Goal: Contribute content: Contribute content

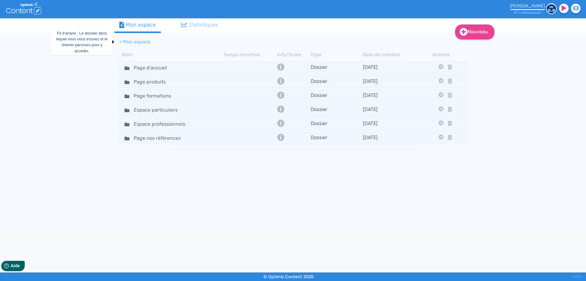
click at [134, 43] on li "> Mon espace" at bounding box center [134, 41] width 31 height 7
click at [152, 83] on input "Page produits" at bounding box center [152, 81] width 46 height 9
click at [212, 83] on div "Page produits" at bounding box center [171, 81] width 103 height 9
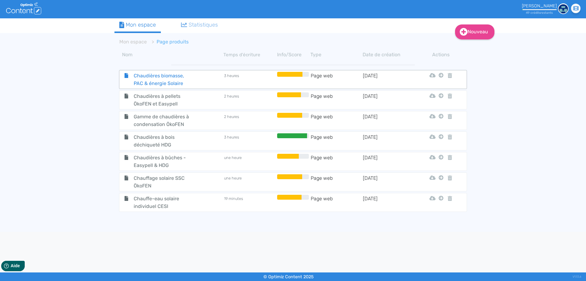
click at [169, 79] on span "Chaudières biomasse, PAC & énergie Solaire" at bounding box center [163, 79] width 69 height 15
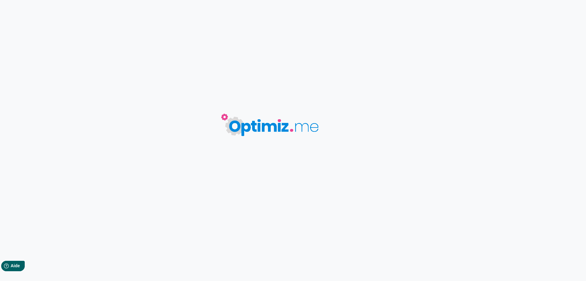
type input "Chaudières biomasse, PAC & énergie Solaire"
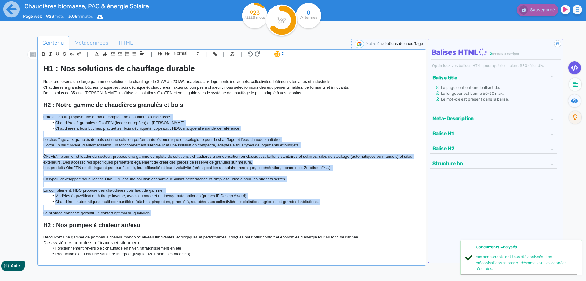
drag, startPoint x: 43, startPoint y: 115, endPoint x: 178, endPoint y: 212, distance: 165.4
click at [178, 212] on div "H1 : Nos solutions de chauffage durable Nous proposons une large gamme de solut…" at bounding box center [232, 158] width 386 height 196
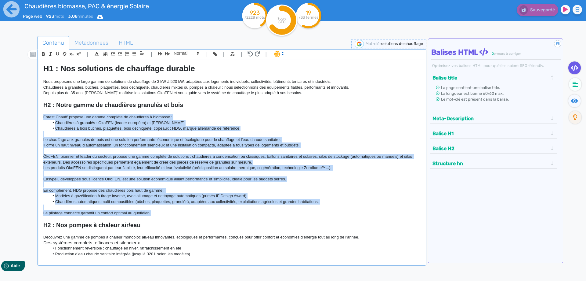
copy div "Loremi Dolors' ametcon adi elits doeiusmo te incididunt u laboreet : Doloremagn…"
click at [183, 178] on p "Easypell, développée sous licence ÖkoFEN, est une solution économique alliant p…" at bounding box center [231, 178] width 377 height 5
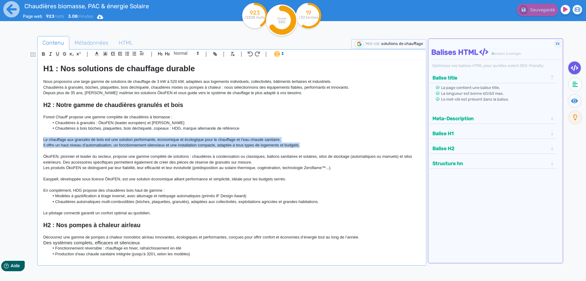
drag, startPoint x: 309, startPoint y: 145, endPoint x: 39, endPoint y: 140, distance: 269.9
click at [39, 140] on div "H1 : Nos solutions de chauffage durable Nous proposons une large gamme de solut…" at bounding box center [232, 158] width 386 height 196
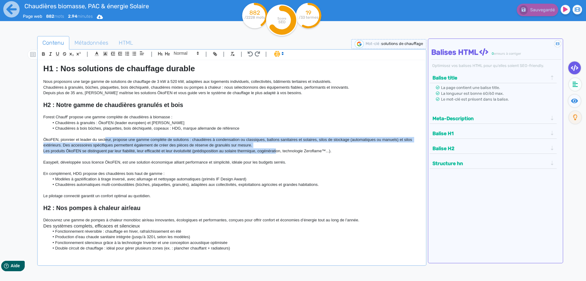
drag, startPoint x: 277, startPoint y: 149, endPoint x: 105, endPoint y: 142, distance: 171.7
click at [105, 142] on div "H1 : Nos solutions de chauffage durable Nous proposons une large gamme de solut…" at bounding box center [232, 158] width 386 height 196
drag, startPoint x: 334, startPoint y: 153, endPoint x: -2, endPoint y: 139, distance: 336.4
click at [39, 139] on div "H1 : Nos solutions de chauffage durable Nous proposons une large gamme de solut…" at bounding box center [232, 158] width 386 height 196
copy div "ÖkoFEN, pionnier et leader du secteur, propose une gamme complète de solutions …"
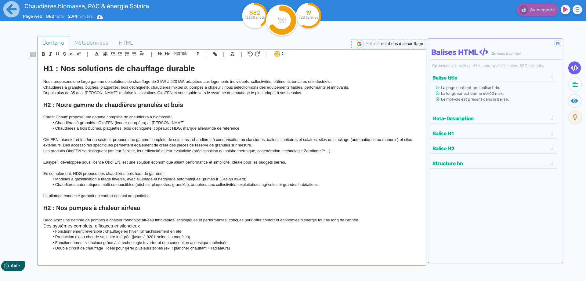
click at [250, 129] on li "Chaudières à bois bûches, plaquettes, bois déchiqueté, copeaux : HDG, marque al…" at bounding box center [234, 127] width 371 height 5
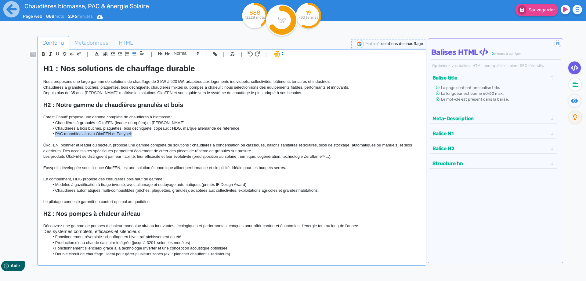
drag, startPoint x: 149, startPoint y: 133, endPoint x: 20, endPoint y: 133, distance: 128.5
click at [39, 133] on div "H1 : Nos solutions de chauffage durable Nous proposons une large gamme de solut…" at bounding box center [232, 158] width 386 height 196
copy li "PAC monobloc air-eau ÖkoFEN et Easypell"
click at [169, 123] on li "Chaudières à granulés : ÖkoFEN (leader européen) et [PERSON_NAME]" at bounding box center [234, 122] width 371 height 5
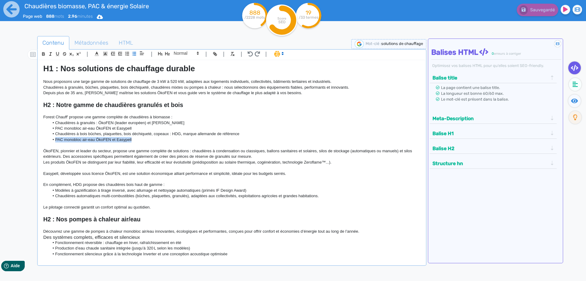
drag, startPoint x: 140, startPoint y: 139, endPoint x: 42, endPoint y: 142, distance: 97.7
click at [42, 142] on div "H1 : Nos solutions de chauffage durable Nous proposons une large gamme de solut…" at bounding box center [232, 158] width 386 height 196
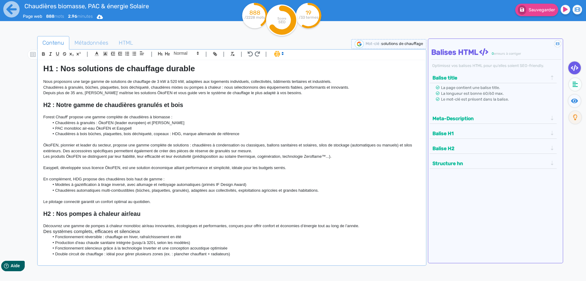
click at [96, 122] on li "Chaudières à granulés : ÖkoFEN (leader européen) et [PERSON_NAME]" at bounding box center [234, 122] width 371 height 5
click at [98, 122] on li "Chaudières à granulés : ÖkoFEN (leader européen) et [PERSON_NAME]" at bounding box center [234, 122] width 371 height 5
click at [172, 121] on li "Chaudières à granulés ÖkoFEN (leader européen) et [PERSON_NAME]" at bounding box center [234, 122] width 371 height 5
click at [180, 117] on p "Forest Chauff' propose une gamme complète de chaudières à biomasse :" at bounding box center [231, 116] width 377 height 5
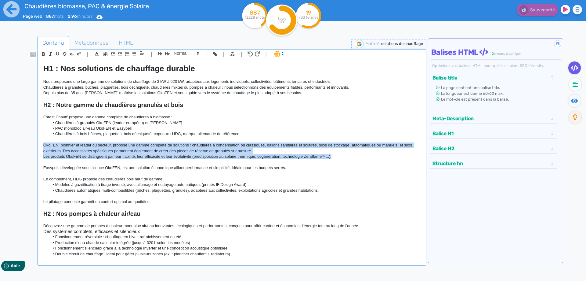
drag, startPoint x: 380, startPoint y: 158, endPoint x: 17, endPoint y: 147, distance: 363.1
click at [39, 147] on div "H1 : Nos solutions de chauffage durable Nous proposons une large gamme de solut…" at bounding box center [232, 158] width 386 height 196
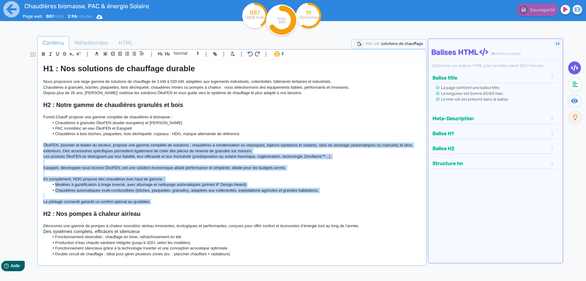
drag, startPoint x: 160, startPoint y: 204, endPoint x: -2, endPoint y: 146, distance: 172.3
click at [39, 146] on div "H1 : Nos solutions de chauffage durable Nous proposons une large gamme de solut…" at bounding box center [232, 158] width 386 height 196
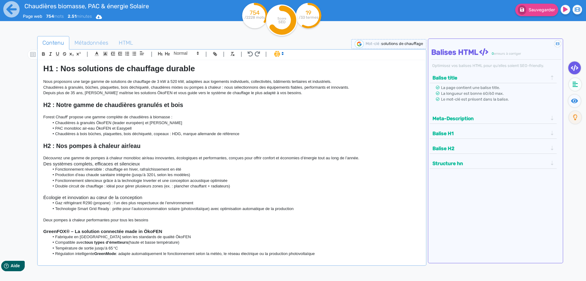
click at [175, 118] on p "Forest Chauff' propose une gamme complète de chaudières à biomasse :" at bounding box center [231, 116] width 377 height 5
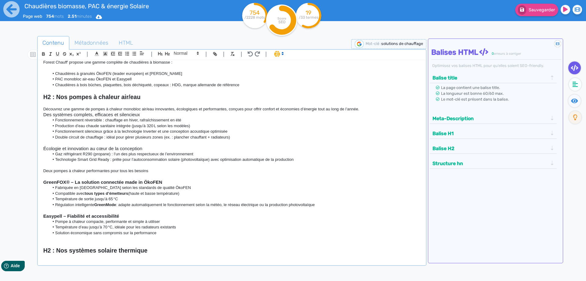
scroll to position [55, 0]
click at [147, 116] on h3 "Des systèmes complets, efficaces et silencieux" at bounding box center [231, 113] width 377 height 5
click at [56, 121] on li "Fonctionnement réversible : chauffage en hiver, rafraîchissement en été" at bounding box center [234, 119] width 371 height 5
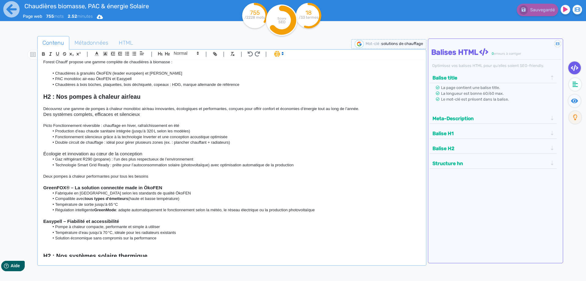
click at [375, 107] on p "Découvrez une gamme de pompes à chaleur monobloc air/eau innovantes, écologique…" at bounding box center [231, 108] width 377 height 5
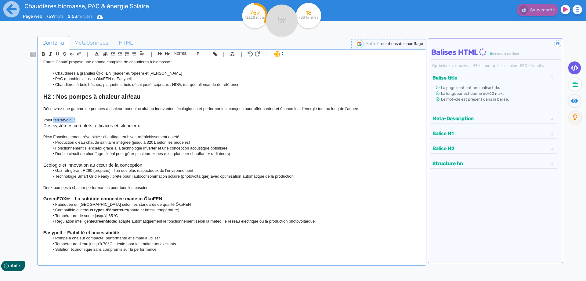
drag, startPoint x: 81, startPoint y: 118, endPoint x: 53, endPoint y: 120, distance: 27.8
click at [53, 120] on p "Volet "en savoir +"" at bounding box center [231, 119] width 377 height 5
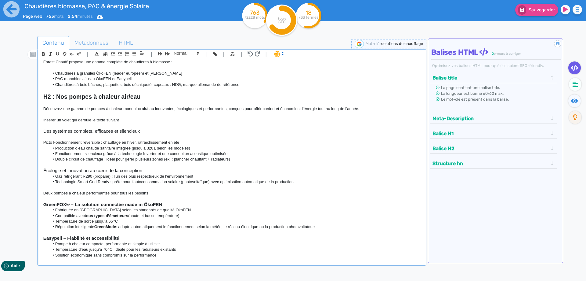
drag, startPoint x: 121, startPoint y: 120, endPoint x: 22, endPoint y: 107, distance: 100.1
click at [39, 121] on div "H1 : Nos solutions de chauffage durable Nous proposons une large gamme de solut…" at bounding box center [232, 158] width 386 height 196
click at [51, 55] on icon "button" at bounding box center [50, 53] width 5 height 5
click at [88, 125] on p at bounding box center [231, 125] width 377 height 5
click at [142, 129] on h3 "Des systèmes complets, efficaces et silencieux" at bounding box center [231, 130] width 377 height 5
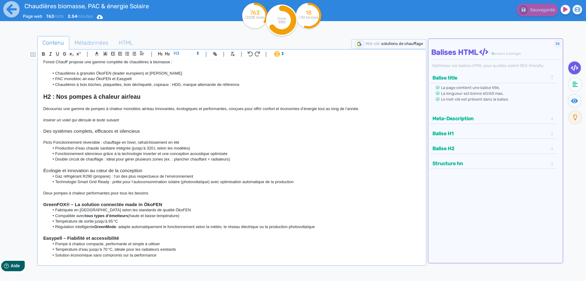
click at [53, 143] on p "Picto Fonctionnement réversible : chauffage en hiver, rafraîchissement en été" at bounding box center [231, 142] width 377 height 5
click at [107, 141] on p "Picto chauffage/raffraichissement : Fonctionnement réversible : chauffage en hi…" at bounding box center [231, 142] width 377 height 5
click at [105, 143] on p "Picto chauffage/raffraichissement : fonctionnement réversible : chauffage en hi…" at bounding box center [231, 142] width 377 height 5
drag, startPoint x: 103, startPoint y: 142, endPoint x: 28, endPoint y: 141, distance: 74.8
click at [39, 141] on div "H1 : Nos solutions de chauffage durable Nous proposons une large gamme de solut…" at bounding box center [232, 158] width 386 height 196
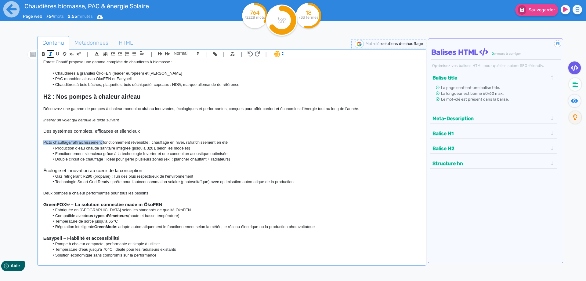
click at [50, 54] on icon "button" at bounding box center [50, 53] width 5 height 5
click at [56, 149] on li "Production d’eau chaude sanitaire intégrée (jusqu’à 320 L selon les modèles)" at bounding box center [234, 147] width 371 height 5
click at [56, 153] on li "Fonctionnement silencieux grâce à la technologie Inverter et une conception aco…" at bounding box center [234, 153] width 371 height 5
click at [55, 160] on li "Double circuit de chauffage : idéal pour gérer plusieurs zones (ex. : plancher …" at bounding box center [234, 158] width 371 height 5
click at [172, 210] on li "Fabriquée en [GEOGRAPHIC_DATA] selon les standards de qualité ÖkoFEN" at bounding box center [234, 209] width 371 height 5
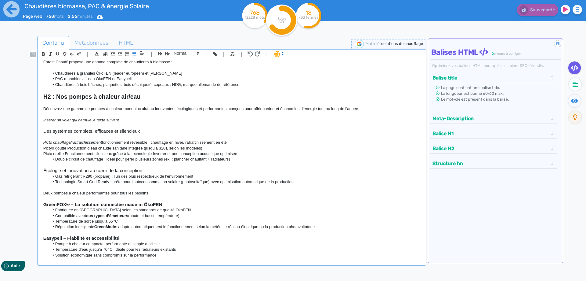
click at [55, 161] on li "Double circuit de chauffage : idéal pour gérer plusieurs zones (ex. : plancher …" at bounding box center [234, 158] width 371 height 5
drag, startPoint x: 150, startPoint y: 159, endPoint x: 75, endPoint y: 160, distance: 74.5
click at [75, 160] on p "Picto économies Grâce à ses performances exceptionnelles Double circuit de chau…" at bounding box center [231, 158] width 377 height 5
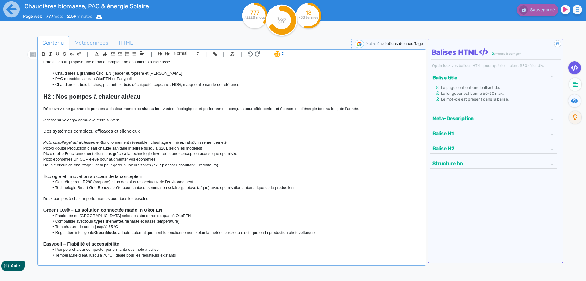
click at [42, 143] on div "H1 : Nos solutions de chauffage durable Nous proposons une large gamme de solut…" at bounding box center [232, 158] width 386 height 196
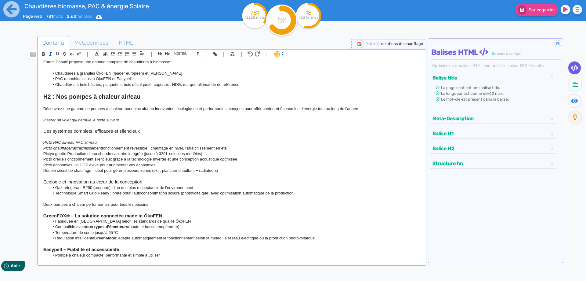
click at [105, 143] on p "Picto PAC air-eau PAC air-eau" at bounding box center [231, 142] width 377 height 5
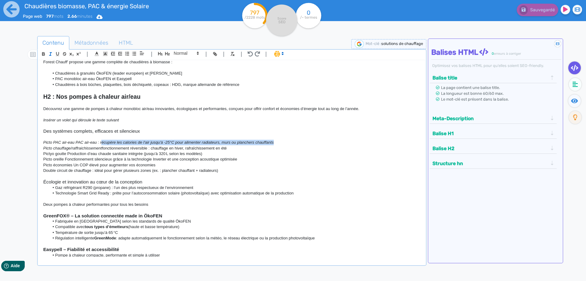
drag, startPoint x: 281, startPoint y: 144, endPoint x: 101, endPoint y: 142, distance: 180.1
click at [101, 142] on p "Picto PAC air-eau PAC air-eau : récupère les calories de l'air jusqu'à -25°C po…" at bounding box center [231, 142] width 377 height 5
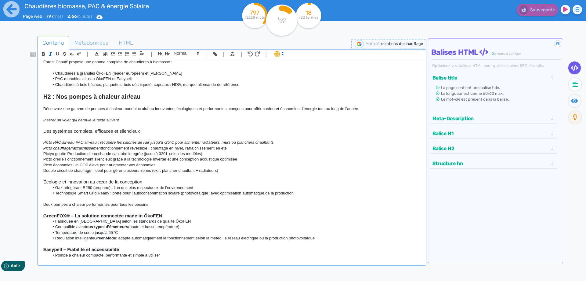
click at [96, 151] on p "Pictyo goutte Production d’eau chaude sanitaire intégrée (jusqu’à 320 L selon l…" at bounding box center [231, 153] width 377 height 5
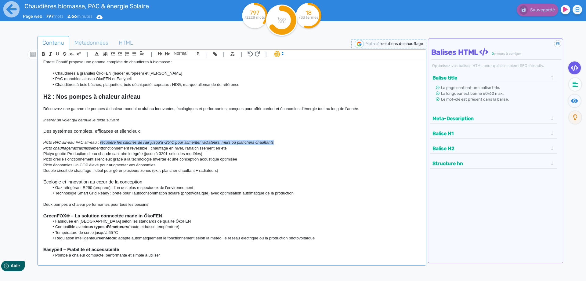
drag, startPoint x: 292, startPoint y: 145, endPoint x: 100, endPoint y: 143, distance: 191.7
click at [100, 143] on p "Picto PAC air-eau PAC air-eau : récupère les calories de l'air jusqu'à -25°C po…" at bounding box center [231, 142] width 377 height 5
click at [44, 55] on icon "button" at bounding box center [43, 53] width 5 height 5
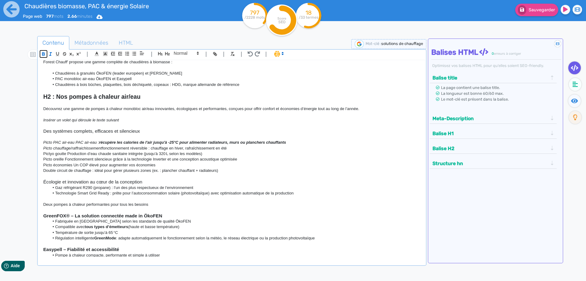
click at [44, 54] on icon "button" at bounding box center [43, 53] width 5 height 5
click at [49, 53] on icon "button" at bounding box center [50, 53] width 5 height 5
click at [105, 153] on p "Pictyo goutte Production d’eau chaude sanitaire intégrée (jusqu’à 320 L selon l…" at bounding box center [231, 153] width 377 height 5
drag, startPoint x: 100, startPoint y: 143, endPoint x: 76, endPoint y: 143, distance: 23.5
click at [76, 143] on em "Picto PAC air-eau PAC air-eau :" at bounding box center [71, 142] width 56 height 5
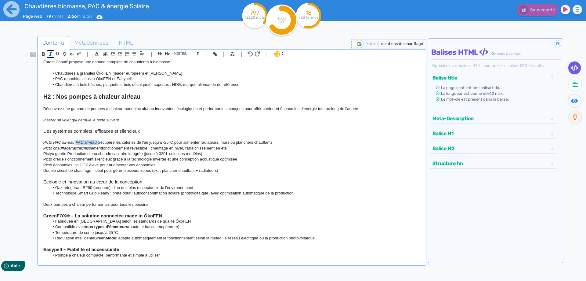
click at [49, 54] on icon "button" at bounding box center [50, 53] width 5 height 5
click at [126, 137] on p at bounding box center [231, 136] width 377 height 5
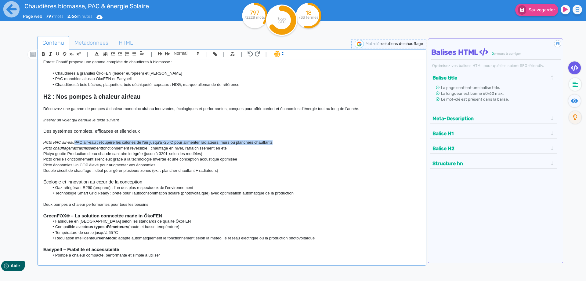
drag, startPoint x: 282, startPoint y: 141, endPoint x: 77, endPoint y: 144, distance: 205.8
click at [77, 144] on p "Picto PAC air-eau PAC air-eau : récupère les calories de l'air jusqu'à -25°C po…" at bounding box center [231, 142] width 377 height 5
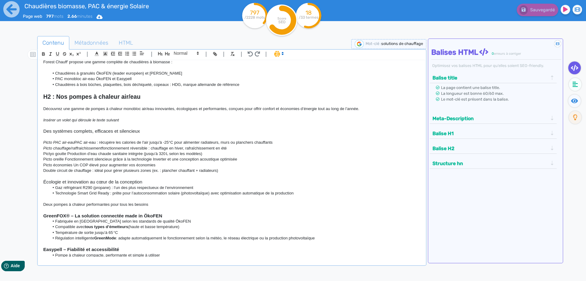
click at [166, 165] on p "Picto économies Un COP élevé pour augmenter vos économies" at bounding box center [231, 164] width 377 height 5
drag, startPoint x: 284, startPoint y: 142, endPoint x: 75, endPoint y: 144, distance: 208.8
click at [75, 144] on p "Picto PAC air-eau PAC air-eau : récupère les calories de l'air jusqu'à -25°C po…" at bounding box center [231, 142] width 377 height 5
copy p "PAC air-eau : récupère les calories de l'air jusqu'à -25°C pour alimenter radia…"
drag, startPoint x: 234, startPoint y: 172, endPoint x: 40, endPoint y: 171, distance: 193.2
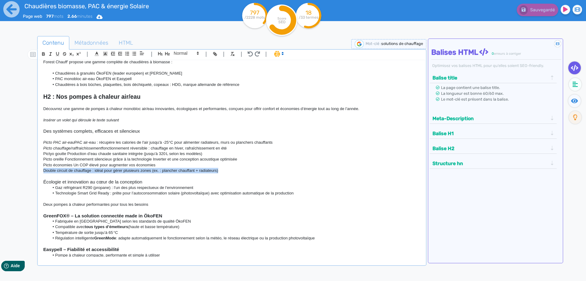
click at [40, 171] on div "H1 : Nos solutions de chauffage durable Nous proposons une large gamme de solut…" at bounding box center [232, 158] width 386 height 196
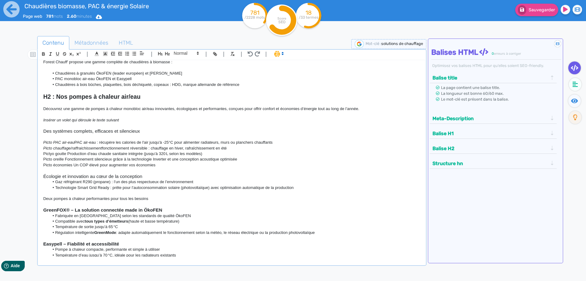
click at [146, 177] on h3 "Écologie et innovation au cœur de la conception" at bounding box center [231, 175] width 377 height 5
drag, startPoint x: 174, startPoint y: 166, endPoint x: 37, endPoint y: 166, distance: 137.4
click at [39, 166] on div "H1 : Nos solutions de chauffage durable Nous proposons une large gamme de solut…" at bounding box center [232, 158] width 386 height 196
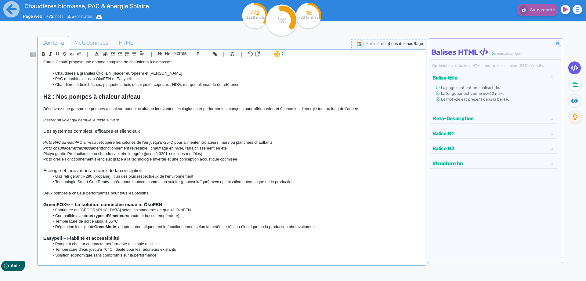
scroll to position [82, 0]
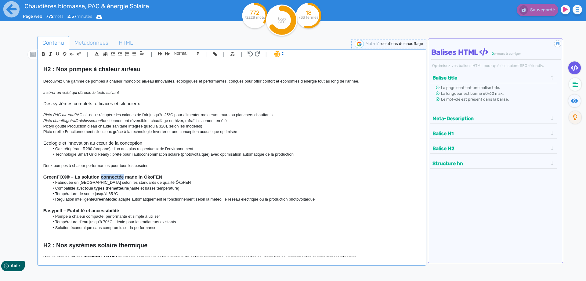
drag, startPoint x: 123, startPoint y: 176, endPoint x: 102, endPoint y: 177, distance: 20.8
click at [102, 177] on strong "GreenFOX® – La solution connectée made in ÖkoFEN" at bounding box center [102, 176] width 119 height 5
click at [207, 158] on p at bounding box center [231, 159] width 377 height 5
click at [146, 143] on h3 "Écologie et innovation au cœur de la conception" at bounding box center [231, 142] width 377 height 5
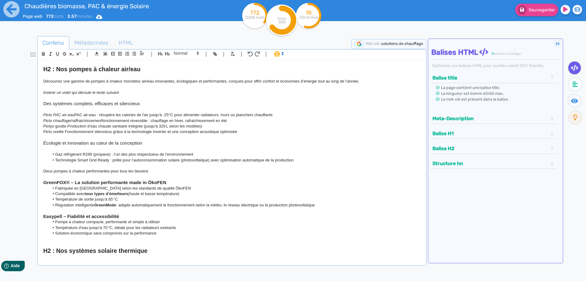
click at [56, 154] on li "Gaz réfrigérant R290 (propane) : l’un des plus respectueux de l’environnement" at bounding box center [234, 153] width 371 height 5
drag, startPoint x: 65, startPoint y: 154, endPoint x: 29, endPoint y: 142, distance: 37.7
click at [39, 151] on div "H1 : Nos solutions de chauffage durable Nous proposons une large gamme de solut…" at bounding box center [232, 158] width 386 height 196
click at [49, 56] on icon "button" at bounding box center [50, 53] width 5 height 5
click at [54, 168] on p at bounding box center [231, 165] width 377 height 5
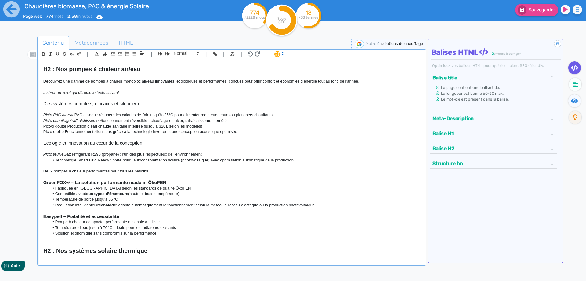
click at [55, 161] on li "Technologie Smart Grid Ready : prête pour l’autoconsommation solaire (photovolt…" at bounding box center [234, 159] width 371 height 5
drag, startPoint x: 97, startPoint y: 161, endPoint x: 39, endPoint y: 159, distance: 58.3
click at [39, 159] on div "H1 : Nos solutions de chauffage durable Nous proposons une large gamme de solut…" at bounding box center [232, 158] width 386 height 196
click at [49, 53] on icon "button" at bounding box center [50, 53] width 5 height 5
click at [133, 170] on p "Deux pompes à chaleur performantes pour tous les besoins" at bounding box center [231, 170] width 377 height 5
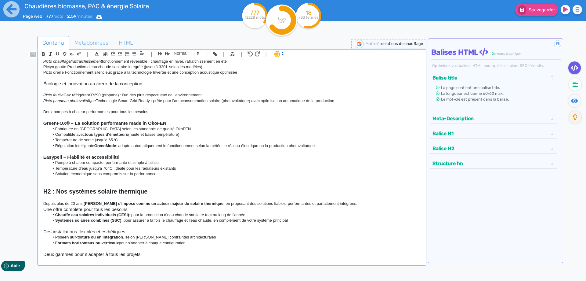
scroll to position [165, 0]
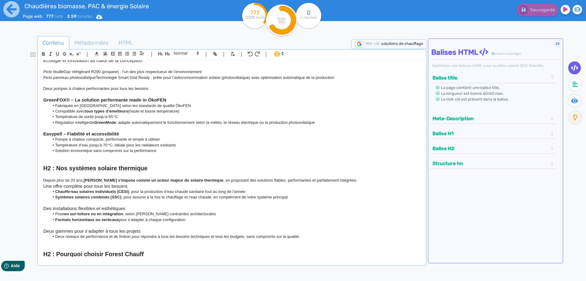
click at [43, 100] on strong "GreenFOX® – La solution performante made in ÖkoFEN" at bounding box center [104, 99] width 123 height 5
drag, startPoint x: 60, startPoint y: 98, endPoint x: 25, endPoint y: 92, distance: 35.6
click at [39, 98] on div "H1 : Nos solutions de chauffage durable Nous proposons une large gamme de solut…" at bounding box center [232, 158] width 386 height 196
click at [49, 53] on icon "button" at bounding box center [50, 53] width 5 height 5
click at [42, 135] on div "H1 : Nos solutions de chauffage durable Nous proposons une large gamme de solut…" at bounding box center [232, 158] width 386 height 196
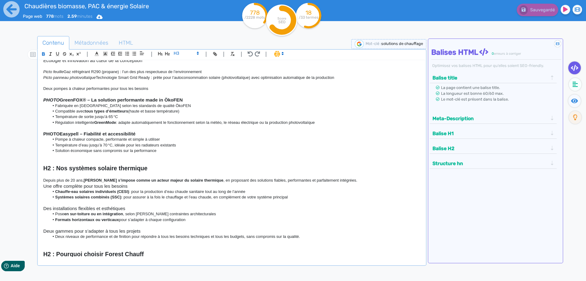
click at [59, 133] on strong "PHOTOEasypell – Fiabilité et accessibilité" at bounding box center [89, 133] width 92 height 5
click at [129, 196] on li "Systèmes solaires combinés (SSC) : pour assurer à la fois le chauffage et l’eau…" at bounding box center [234, 196] width 371 height 5
click at [155, 182] on strong "[PERSON_NAME] s’impose comme un acteur majeur du solaire thermique" at bounding box center [154, 180] width 140 height 5
click at [134, 209] on h3 "Des installations flexibles et esthétiques" at bounding box center [231, 207] width 377 height 5
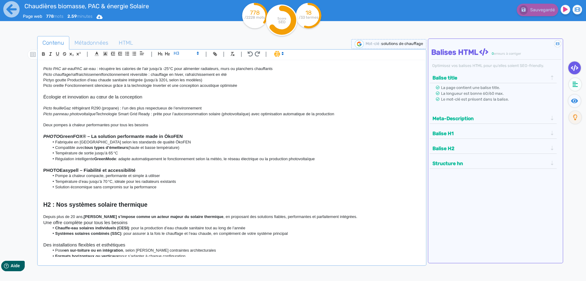
scroll to position [110, 0]
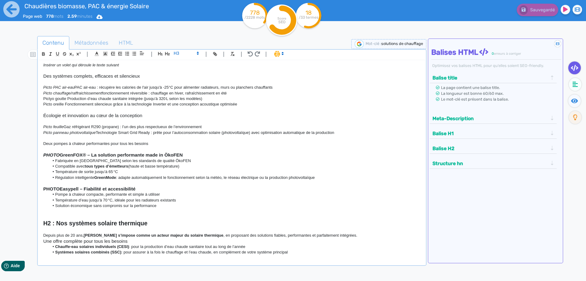
click at [55, 159] on li "Fabriquée en [GEOGRAPHIC_DATA] selon les standards de qualité ÖkoFEN" at bounding box center [234, 160] width 371 height 5
drag, startPoint x: 341, startPoint y: 178, endPoint x: 46, endPoint y: 159, distance: 295.2
click at [46, 159] on ul "Fabriquée en [GEOGRAPHIC_DATA] selon les standards de qualité ÖkoFEN Compatible…" at bounding box center [231, 169] width 377 height 23
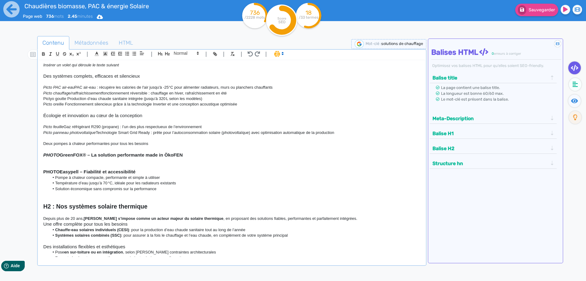
click at [62, 155] on strong "PHOTO GreenFOX® – La solution performante made in ÖkoFEN" at bounding box center [113, 154] width 140 height 5
drag, startPoint x: 144, startPoint y: 154, endPoint x: 33, endPoint y: 156, distance: 110.5
click at [39, 156] on div "H1 : Nos solutions de chauffage durable Nous proposons une large gamme de solut…" at bounding box center [232, 158] width 386 height 196
click at [50, 55] on line "button" at bounding box center [50, 55] width 2 height 0
click at [93, 193] on p at bounding box center [231, 193] width 377 height 5
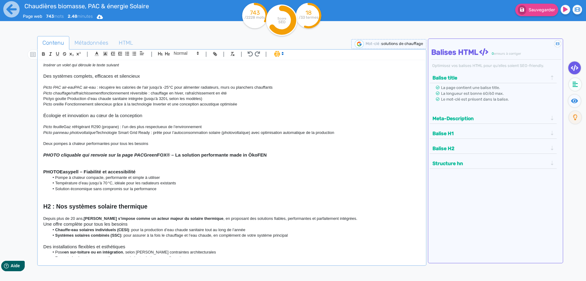
click at [59, 172] on strong "PHOTOEasypell – Fiabilité et accessibilité" at bounding box center [89, 171] width 92 height 5
drag, startPoint x: 146, startPoint y: 173, endPoint x: 31, endPoint y: 169, distance: 115.2
click at [39, 169] on div "H1 : Nos solutions de chauffage durable Nous proposons une large gamme de solut…" at bounding box center [232, 158] width 386 height 196
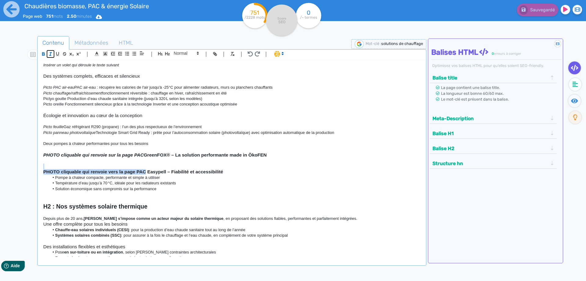
click at [49, 55] on icon "button" at bounding box center [50, 53] width 5 height 5
click at [183, 138] on p at bounding box center [231, 137] width 377 height 5
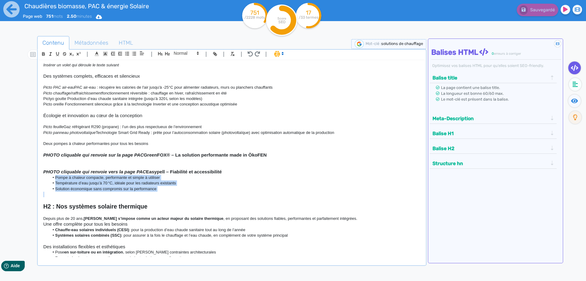
drag, startPoint x: 173, startPoint y: 192, endPoint x: 15, endPoint y: 177, distance: 158.5
click at [39, 177] on div "H1 : Nos solutions de chauffage durable Nous proposons une large gamme de solut…" at bounding box center [232, 158] width 386 height 196
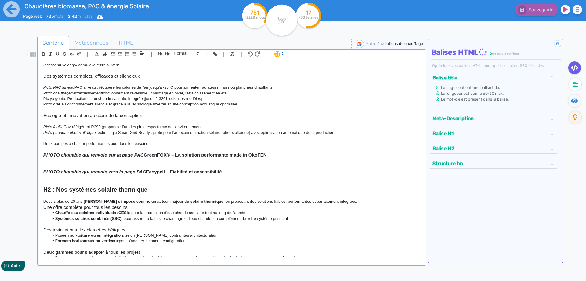
click at [51, 101] on p "Pictyo goutte Production d’eau chaude sanitaire intégrée (jusqu’à 320 L selon l…" at bounding box center [231, 98] width 377 height 5
drag, startPoint x: 64, startPoint y: 105, endPoint x: 44, endPoint y: 98, distance: 21.4
click at [43, 105] on div "H1 : Nos solutions de chauffage durable Nous proposons une large gamme de solut…" at bounding box center [232, 158] width 386 height 196
click at [51, 54] on icon "button" at bounding box center [50, 53] width 5 height 5
drag, startPoint x: 65, startPoint y: 98, endPoint x: 39, endPoint y: 100, distance: 26.0
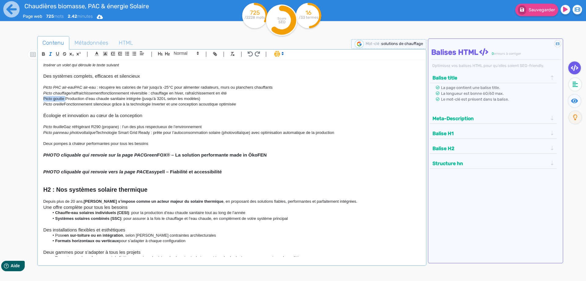
click at [39, 100] on div "H1 : Nos solutions de chauffage durable Nous proposons une large gamme de solut…" at bounding box center [232, 158] width 386 height 196
click at [48, 54] on icon "button" at bounding box center [50, 53] width 5 height 5
click at [95, 101] on p "Picto goutte Production d’eau chaude sanitaire intégrée (jusqu’à 320 L selon le…" at bounding box center [231, 98] width 377 height 5
drag, startPoint x: 144, startPoint y: 155, endPoint x: 50, endPoint y: 137, distance: 95.9
click at [39, 149] on div "H1 : Nos solutions de chauffage durable Nous proposons une large gamme de solut…" at bounding box center [232, 158] width 386 height 196
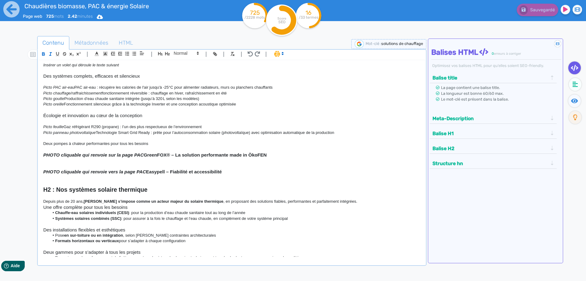
click at [178, 176] on p at bounding box center [231, 177] width 377 height 5
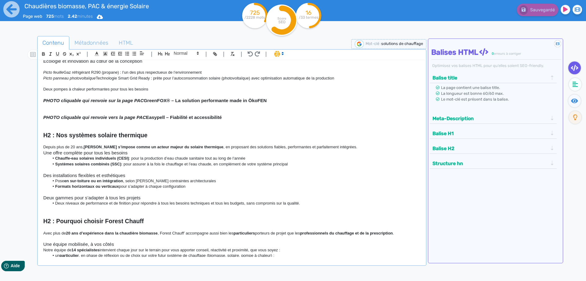
scroll to position [165, 0]
click at [105, 169] on p at bounding box center [231, 168] width 377 height 5
drag, startPoint x: 135, startPoint y: 101, endPoint x: 171, endPoint y: 102, distance: 36.3
click at [171, 102] on strong "PHOTO cliquable qui renvoie sur la page PAC GreenFOX® – La solution performante…" at bounding box center [154, 99] width 223 height 5
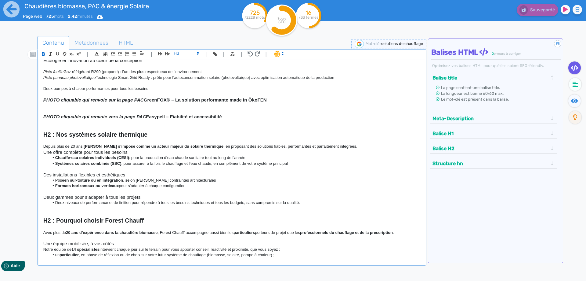
drag, startPoint x: 134, startPoint y: 100, endPoint x: 273, endPoint y: 103, distance: 138.3
click at [273, 103] on h3 "PHOTO cliquable qui renvoie sur la page PAC GreenFOX® – La solution performante…" at bounding box center [231, 99] width 377 height 5
copy strong "PAC GreenFOX® – La solution performante made in ÖkoFEN"
click at [216, 123] on p at bounding box center [231, 122] width 377 height 5
drag, startPoint x: 228, startPoint y: 118, endPoint x: 138, endPoint y: 118, distance: 90.1
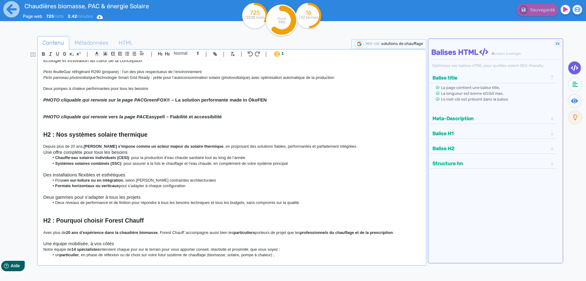
click at [138, 118] on h3 "PHOTO cliquable qui renvoie vers la page PAC Easypell – Fiabilité et accessibil…" at bounding box center [231, 116] width 377 height 5
copy strong "PAC Easypell – Fiabilité et accessibilité"
click at [159, 190] on p at bounding box center [231, 191] width 377 height 5
drag, startPoint x: 250, startPoint y: 118, endPoint x: 136, endPoint y: 116, distance: 113.6
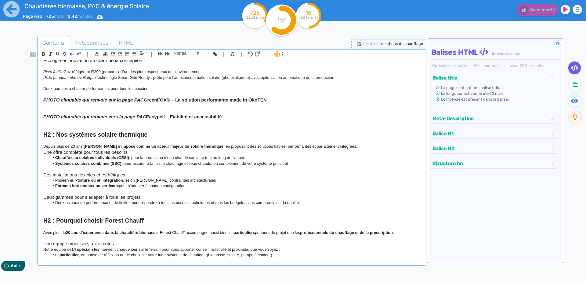
click at [136, 116] on h3 "PHOTO cliquable qui renvoie vers la page PAC Easypell – Fiabilité et accessibil…" at bounding box center [231, 116] width 377 height 5
drag, startPoint x: 235, startPoint y: 117, endPoint x: 137, endPoint y: 117, distance: 97.4
click at [137, 117] on h3 "PHOTO cliquable qui renvoie vers la page PAC Easypell – L’efficacité accessible…" at bounding box center [231, 116] width 377 height 5
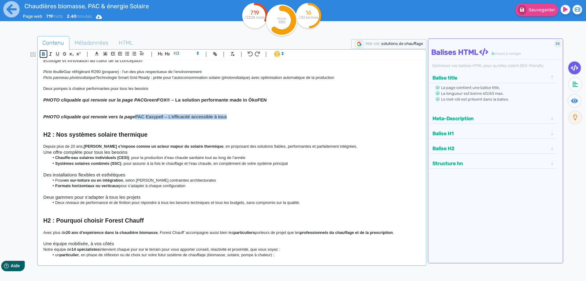
click at [43, 55] on icon "button" at bounding box center [43, 55] width 2 height 2
click at [173, 119] on strong "PHOTO cliquable qui renvoie vers la page PAC Easypell – L’efficacité accessible…" at bounding box center [138, 116] width 190 height 5
drag, startPoint x: 296, startPoint y: 101, endPoint x: 135, endPoint y: 101, distance: 161.5
click at [135, 101] on h3 "PHOTO cliquable qui renvoie sur la page PAC GreenFOX® – La solution performante…" at bounding box center [231, 99] width 377 height 5
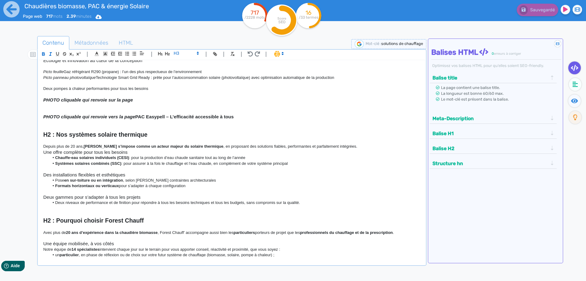
click at [144, 102] on h3 "PHOTO cliquable qui renvoie sur la page" at bounding box center [231, 99] width 377 height 5
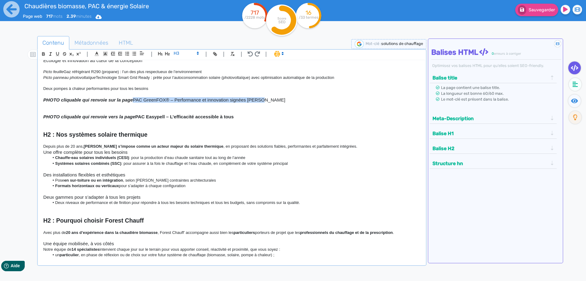
drag, startPoint x: 272, startPoint y: 99, endPoint x: 135, endPoint y: 100, distance: 137.7
click at [135, 100] on h3 "PHOTO cliquable qui renvoie sur la page PAC GreenFOX® – Performance et innovati…" at bounding box center [231, 99] width 377 height 5
click at [44, 53] on icon "button" at bounding box center [43, 54] width 2 height 2
click at [196, 101] on strong "PHOTO cliquable qui renvoie sur la page PAC GreenFOX® – Performance et innovati…" at bounding box center [167, 99] width 249 height 5
click at [133, 99] on em "PHOTO cliquable qui renvoie sur la page" at bounding box center [88, 99] width 90 height 5
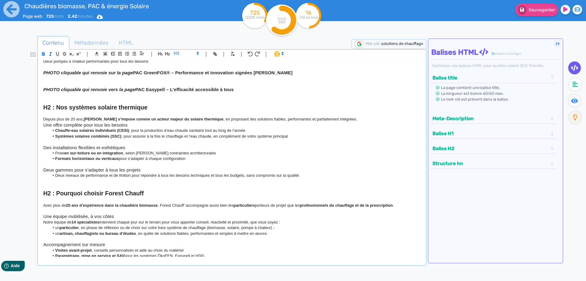
scroll to position [220, 0]
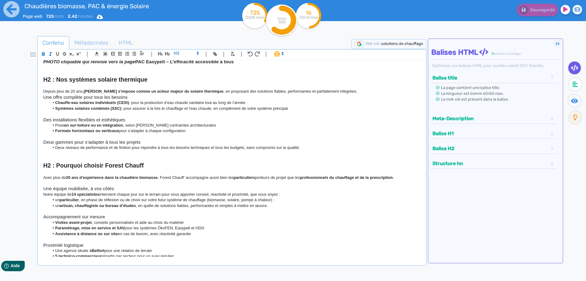
click at [172, 103] on li "Chauffe-eau solaires individuels (CESI) : pour la production d’eau chaude sanit…" at bounding box center [234, 102] width 371 height 5
click at [347, 90] on p "Depuis plus de 20 ans, [PERSON_NAME] s’impose comme un acteur majeur du solaire…" at bounding box center [231, 91] width 377 height 5
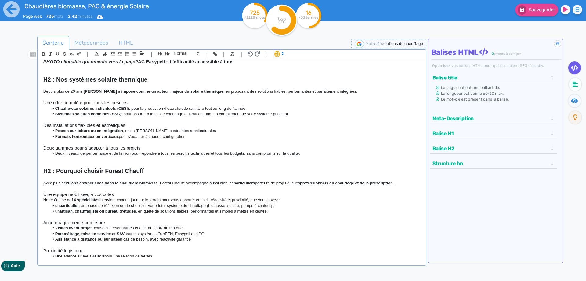
click at [55, 109] on li "Chauffe-eau solaires individuels (CESI) : pour la production d’eau chaude sanit…" at bounding box center [234, 108] width 371 height 5
click at [56, 113] on strong "Systèmes solaires combinés (SSC)" at bounding box center [88, 113] width 66 height 5
click at [56, 130] on li "Pose en sur-toiture ou en intégration , selon [PERSON_NAME] contraintes archite…" at bounding box center [234, 130] width 371 height 5
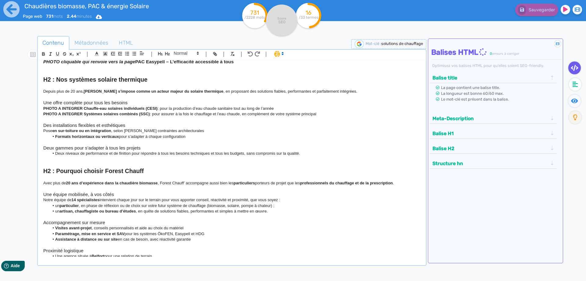
click at [55, 136] on li "Formats horizontaux ou verticaux pour s’adapter à chaque configuration" at bounding box center [234, 136] width 371 height 5
click at [129, 125] on h3 "Des installations flexibles et esthétiques" at bounding box center [231, 124] width 377 height 5
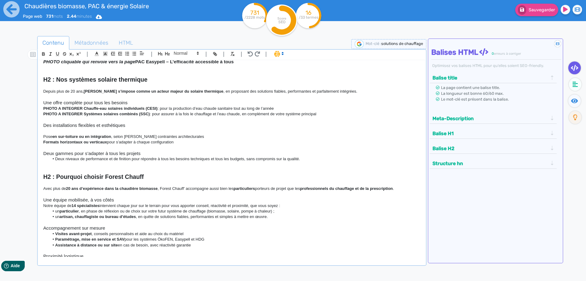
click at [56, 159] on li "Deux niveaux de performance et de finition pour répondre à tous les besoins tec…" at bounding box center [234, 158] width 371 height 5
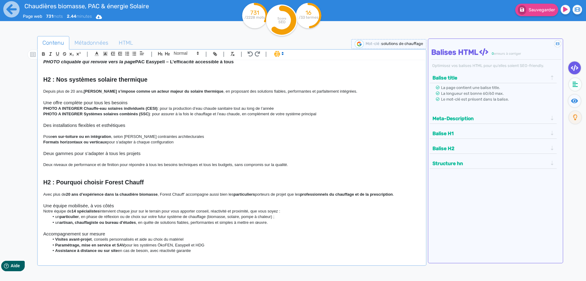
click at [69, 172] on p at bounding box center [231, 169] width 377 height 5
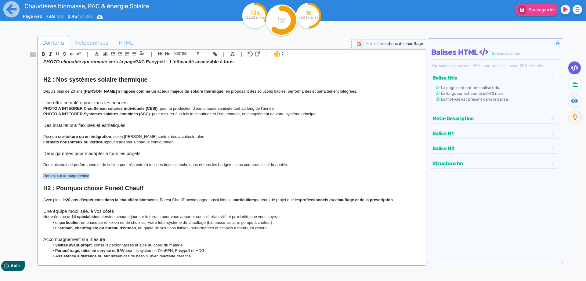
drag, startPoint x: 97, startPoint y: 176, endPoint x: 6, endPoint y: 171, distance: 90.8
click at [39, 173] on div "H1 : Nos solutions de chauffage durable Nous proposons une large gamme de solut…" at bounding box center [232, 158] width 386 height 196
click at [50, 53] on icon "button" at bounding box center [50, 53] width 5 height 5
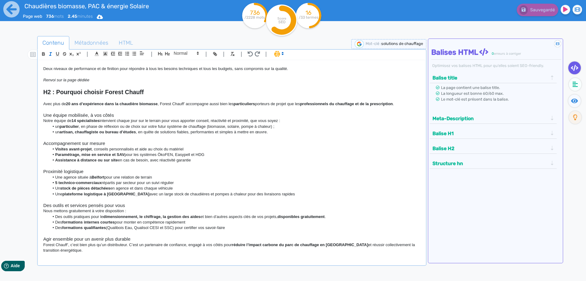
scroll to position [316, 0]
click at [290, 103] on p "Avec plus de 20 ans d’expérience dans la chaudière biomasse , Forest Chauff’ ac…" at bounding box center [231, 103] width 377 height 5
click at [115, 127] on li "un particulier , en phase de réflexion ou de choix sur votre futur système de c…" at bounding box center [234, 125] width 371 height 5
click at [122, 116] on h3 "Une équipe mobilisée, à vos côtés" at bounding box center [231, 114] width 377 height 5
click at [43, 116] on h3 "Une équipe mobilisée, à vos côtés" at bounding box center [231, 114] width 377 height 5
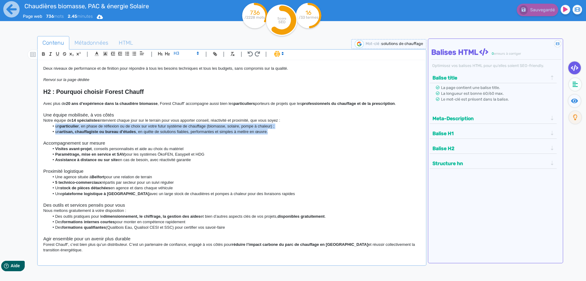
drag, startPoint x: 277, startPoint y: 135, endPoint x: 47, endPoint y: 128, distance: 229.7
click at [47, 128] on ul "un particulier , en phase de réflexion ou de choix sur votre futur système de c…" at bounding box center [231, 128] width 377 height 11
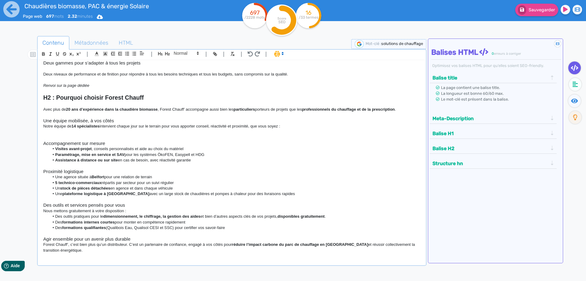
scroll to position [305, 0]
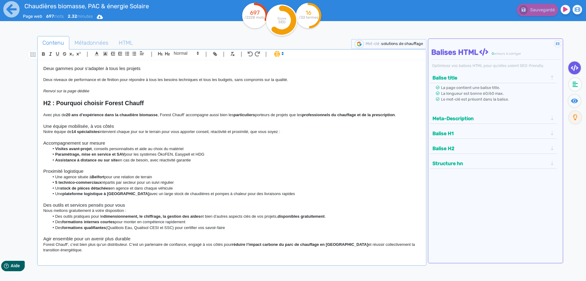
drag, startPoint x: 287, startPoint y: 133, endPoint x: 255, endPoint y: 133, distance: 32.1
click at [255, 133] on p "Notre équipe de 14 spécialistes intervient chaque jour sur le terrain pour vous…" at bounding box center [231, 131] width 377 height 5
click at [45, 127] on h3 "Une équipe mobilisée, à vos côtés" at bounding box center [231, 125] width 377 height 5
drag, startPoint x: 72, startPoint y: 127, endPoint x: 33, endPoint y: 106, distance: 44.0
click at [39, 126] on div "H1 : Nos solutions de chauffage durable Nous proposons une large gamme de solut…" at bounding box center [232, 158] width 386 height 196
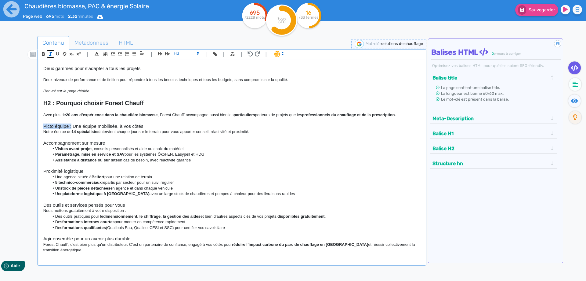
click at [50, 55] on icon "button" at bounding box center [50, 53] width 5 height 5
click at [71, 129] on em "Picto équipe :" at bounding box center [57, 125] width 28 height 5
click at [43, 143] on div "H1 : Nos solutions de chauffage durable Nous proposons une large gamme de solut…" at bounding box center [232, 158] width 386 height 196
click at [57, 142] on h3 "Picto règle Accompagnement sur mesure" at bounding box center [231, 142] width 377 height 5
drag, startPoint x: 65, startPoint y: 143, endPoint x: 45, endPoint y: 141, distance: 20.2
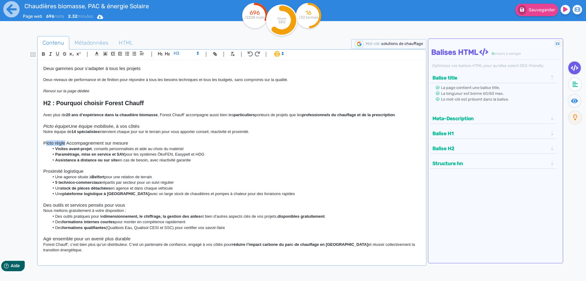
click at [45, 141] on h3 "Picto règle Accompagnement sur mesure" at bounding box center [231, 142] width 377 height 5
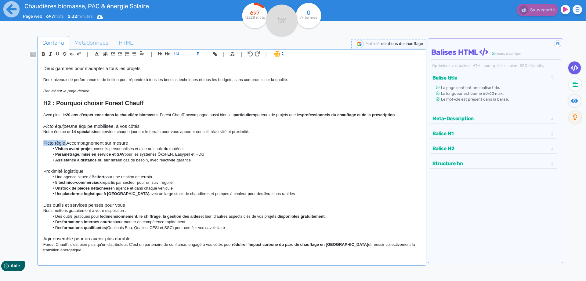
drag, startPoint x: 66, startPoint y: 143, endPoint x: 40, endPoint y: 142, distance: 26.3
click at [40, 142] on div "H1 : Nos solutions de chauffage durable Nous proposons une large gamme de solut…" at bounding box center [232, 158] width 386 height 196
click at [49, 53] on icon "button" at bounding box center [50, 53] width 5 height 5
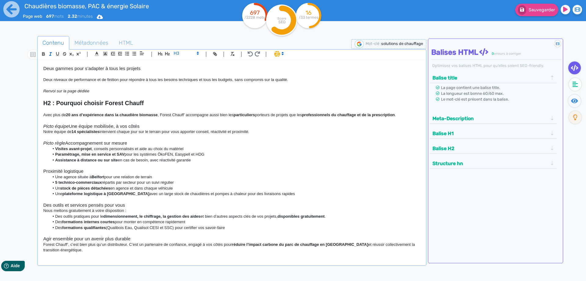
click at [73, 161] on strong "Assistance à distance ou sur site" at bounding box center [86, 160] width 63 height 5
click at [55, 148] on strong "Visites avant-projet" at bounding box center [73, 148] width 37 height 5
click at [54, 155] on li "Paramétrage, mise en service et SAV pour les systèmes ÖkoFEN, Easypell et HDG" at bounding box center [234, 153] width 371 height 5
click at [56, 161] on strong "Assistance à distance ou sur site" at bounding box center [86, 160] width 63 height 5
drag, startPoint x: 195, startPoint y: 164, endPoint x: 139, endPoint y: 162, distance: 55.9
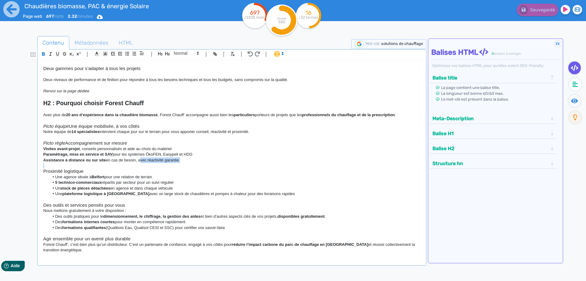
click at [139, 162] on div "H1 : Nos solutions de chauffage durable Nous proposons une large gamme de solut…" at bounding box center [232, 158] width 386 height 196
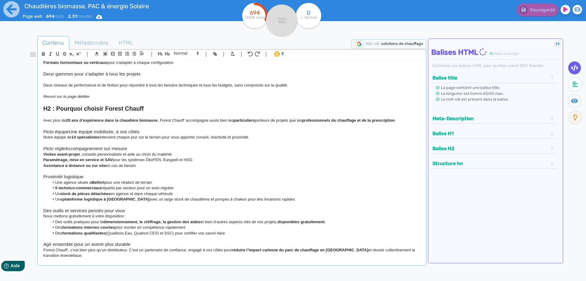
click at [56, 183] on li "Une agence située à [GEOGRAPHIC_DATA] pour une relation de terrain" at bounding box center [234, 182] width 371 height 5
click at [42, 179] on div "H1 : Nos solutions de chauffage durable Nous proposons une large gamme de solut…" at bounding box center [232, 158] width 386 height 196
drag, startPoint x: 138, startPoint y: 178, endPoint x: 118, endPoint y: 179, distance: 19.6
click at [118, 179] on h3 "Picto personnes proches Proximité logistique" at bounding box center [231, 176] width 377 height 5
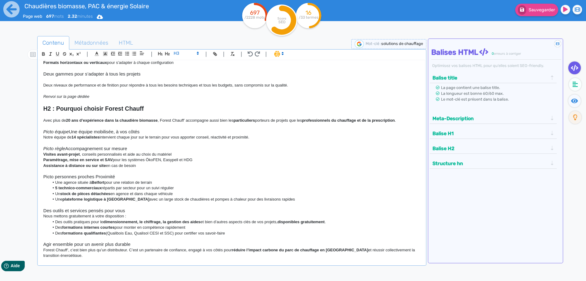
click at [56, 182] on li "Une agence située à [GEOGRAPHIC_DATA] pour une relation de terrain" at bounding box center [234, 182] width 371 height 5
click at [157, 183] on li "Une agence située à [GEOGRAPHIC_DATA] pour une relation de terrain" at bounding box center [234, 182] width 371 height 5
drag, startPoint x: 158, startPoint y: 183, endPoint x: 107, endPoint y: 183, distance: 50.1
click at [107, 183] on li "Une agence située à [GEOGRAPHIC_DATA] pour une relation de terrain" at bounding box center [234, 182] width 371 height 5
click at [158, 184] on li "Une agence située à [GEOGRAPHIC_DATA] pour une relation de terrain" at bounding box center [234, 182] width 371 height 5
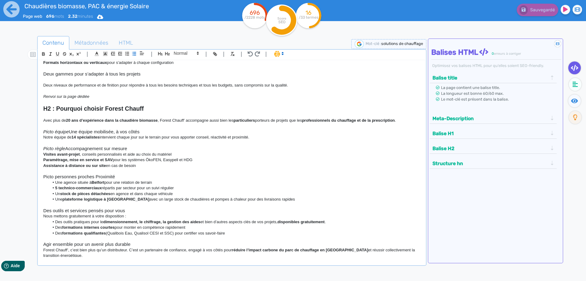
drag, startPoint x: 160, startPoint y: 183, endPoint x: 64, endPoint y: 182, distance: 95.9
click at [64, 182] on li "Une agence située à [GEOGRAPHIC_DATA] pour une relation de terrain" at bounding box center [234, 182] width 371 height 5
click at [115, 183] on li "Une agence à [GEOGRAPHIC_DATA] équipée de chaudières en fonctionnement et en dé…" at bounding box center [234, 182] width 371 height 5
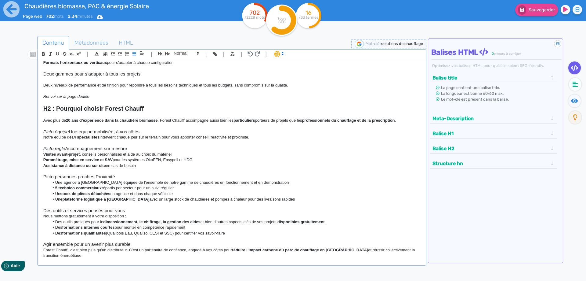
click at [189, 181] on li "Une agence à [GEOGRAPHIC_DATA] équipée de l'ensemble de notre gamme de chaudièr…" at bounding box center [234, 182] width 371 height 5
drag, startPoint x: 93, startPoint y: 182, endPoint x: 80, endPoint y: 182, distance: 12.5
click at [80, 182] on li "Une agence à [GEOGRAPHIC_DATA] équipée de l'ensemble de notre gamme de chaudièr…" at bounding box center [234, 182] width 371 height 5
click at [42, 56] on icon "button" at bounding box center [43, 53] width 5 height 5
click at [111, 176] on h3 "Picto personnes proches Proximité" at bounding box center [231, 176] width 377 height 5
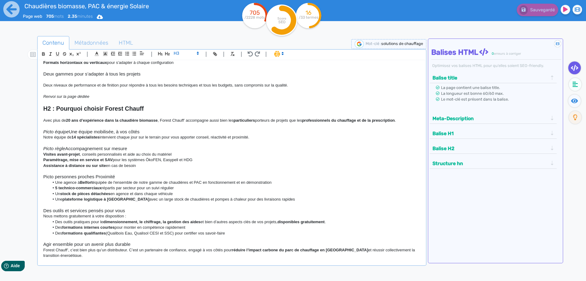
scroll to position [305, 0]
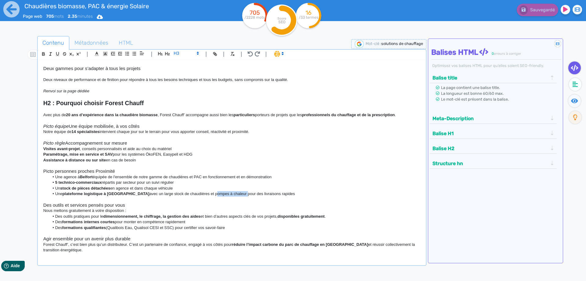
drag, startPoint x: 226, startPoint y: 194, endPoint x: 195, endPoint y: 194, distance: 30.5
click at [195, 194] on li "Une plateforme logistique à [GEOGRAPHIC_DATA] avec un large stock de chaudières…" at bounding box center [234, 193] width 371 height 5
click at [203, 208] on h3 "Des outils et services pensés pour vous" at bounding box center [231, 204] width 377 height 5
click at [56, 177] on li "Une agence à [GEOGRAPHIC_DATA] équipée de l'ensemble de notre gamme de chaudièr…" at bounding box center [234, 176] width 371 height 5
click at [56, 183] on strong "5 technico-commerciaux" at bounding box center [78, 182] width 46 height 5
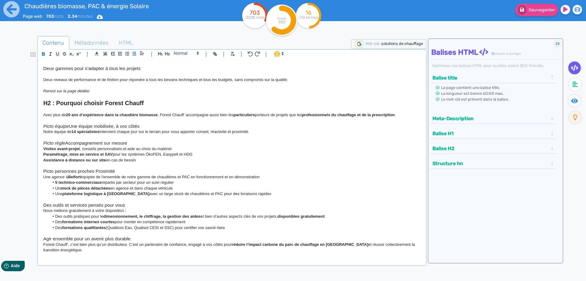
click at [55, 183] on strong "5 technico-commerciaux" at bounding box center [78, 182] width 46 height 5
click at [55, 189] on li "Un stock de pièces détachées en agence et dans chaque véhicule" at bounding box center [234, 187] width 371 height 5
click at [56, 194] on li "Une plateforme logistique à [GEOGRAPHIC_DATA] avec un large stock de chaudières…" at bounding box center [234, 193] width 371 height 5
click at [55, 217] on li "Des outils pratiques pour le dimensionnement, le chiffrage, la gestion des aide…" at bounding box center [234, 215] width 371 height 5
click at [55, 223] on li "Des formations internes courtes pour monter en compétence rapidement" at bounding box center [234, 221] width 371 height 5
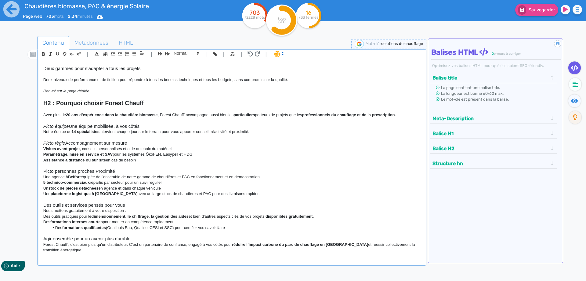
click at [55, 228] on li "Des formations qualifiantes (Qualibois Eau, Qualisol CESI et SSC) pour certifie…" at bounding box center [234, 227] width 371 height 5
drag, startPoint x: 125, startPoint y: 210, endPoint x: 96, endPoint y: 211, distance: 29.0
click at [96, 211] on p "Nous mettons gratuitement à votre disposition :" at bounding box center [231, 210] width 377 height 5
click at [72, 250] on p "Forest Chauff’, c’est bien plus qu’un distributeur. C’est un partenaire de conf…" at bounding box center [231, 246] width 377 height 11
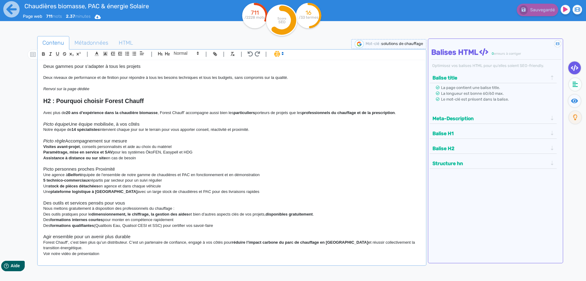
click at [108, 237] on h3 "Agir ensemble pour un avenir plus durable" at bounding box center [231, 236] width 377 height 5
click at [103, 255] on p "Voir notre vidéo de présentation" at bounding box center [231, 253] width 377 height 5
click at [82, 247] on p "Forest Chauff’, c’est bien plus qu’un distributeur. C’est un partenaire de conf…" at bounding box center [231, 244] width 377 height 11
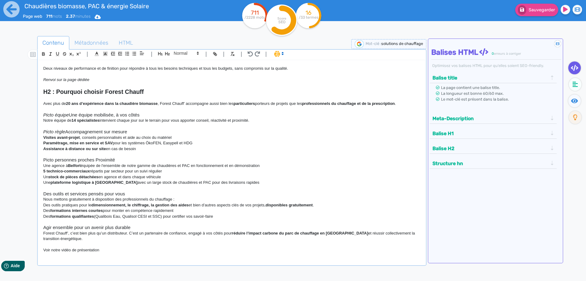
click at [65, 256] on div "H1 : Nos solutions de chauffage durable Nous proposons une large gamme de solut…" at bounding box center [232, 158] width 386 height 196
click at [109, 251] on p "Voir notre vidéo de présentation" at bounding box center [231, 249] width 377 height 5
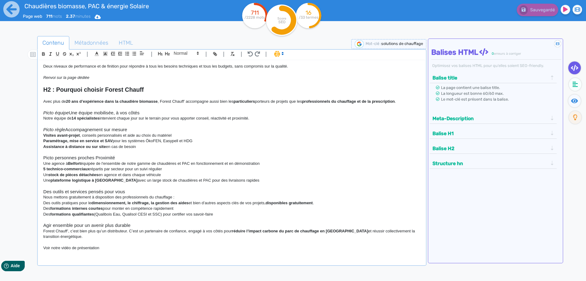
click at [110, 249] on p "Voir notre vidéo de présentation" at bounding box center [231, 247] width 377 height 5
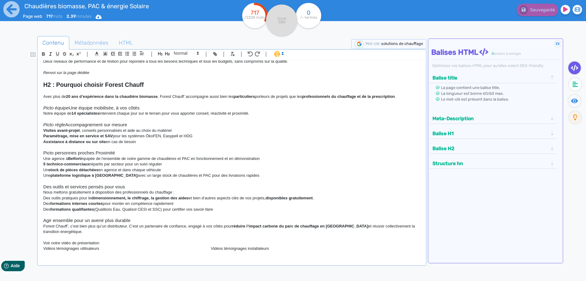
scroll to position [327, 0]
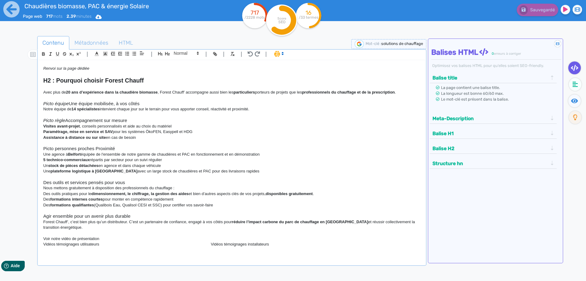
click at [100, 238] on p "Voir notre vidéo de présentation" at bounding box center [231, 238] width 377 height 5
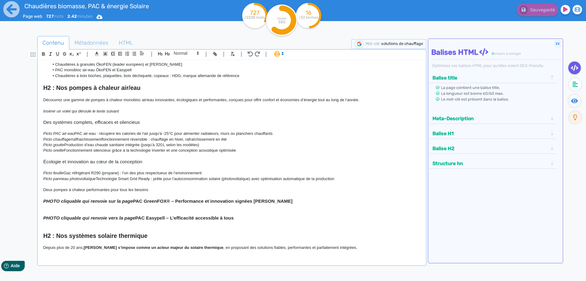
scroll to position [0, 0]
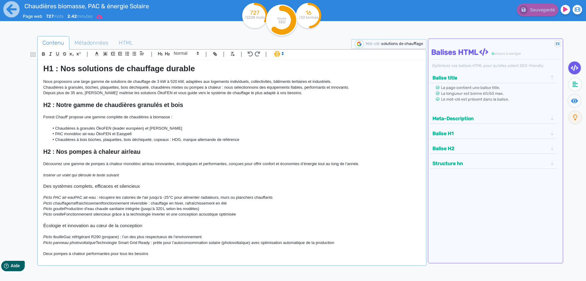
click at [103, 17] on icon at bounding box center [99, 17] width 6 height 4
click at [101, 31] on button "Html" at bounding box center [97, 32] width 49 height 10
click at [102, 19] on icon at bounding box center [99, 17] width 6 height 4
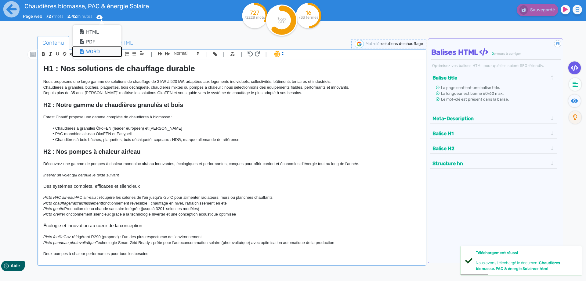
click at [93, 51] on button "Word" at bounding box center [97, 52] width 49 height 10
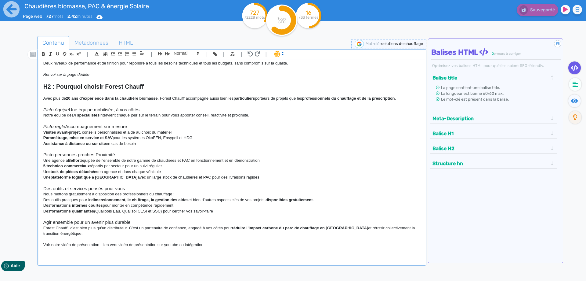
scroll to position [339, 0]
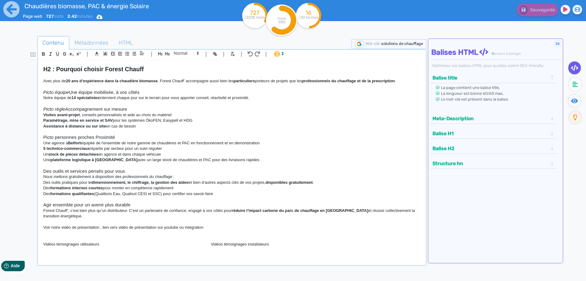
drag, startPoint x: 155, startPoint y: 69, endPoint x: 55, endPoint y: 70, distance: 100.1
click at [55, 70] on h2 "H2 : Pourquoi choisir Forest Chauff" at bounding box center [231, 69] width 377 height 7
copy strong "Pourquoi choisir Forest Chauff"
drag, startPoint x: 145, startPoint y: 93, endPoint x: 18, endPoint y: 90, distance: 126.7
click at [39, 90] on div "H1 : Nos solutions de chauffage durable Nous proposons une large gamme de solut…" at bounding box center [232, 158] width 386 height 196
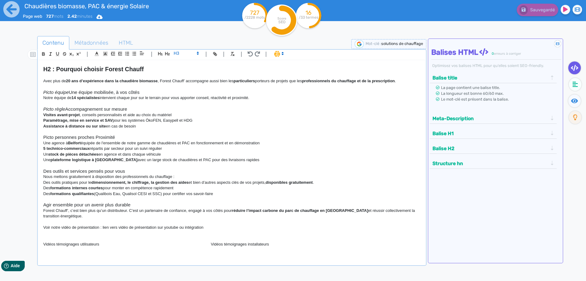
copy h3 "Picto équipe Une équipe mobilisée, à vos côtés"
drag, startPoint x: 131, startPoint y: 111, endPoint x: 42, endPoint y: 109, distance: 89.5
click at [42, 109] on div "H1 : Nos solutions de chauffage durable Nous proposons une large gamme de solut…" at bounding box center [232, 158] width 386 height 196
copy h3 "Picto règle Accompagnement sur mesure"
drag, startPoint x: 123, startPoint y: 138, endPoint x: 30, endPoint y: 136, distance: 93.1
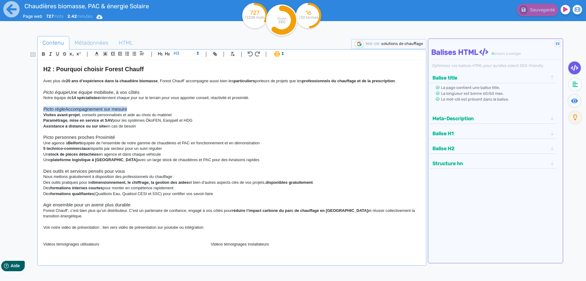
click at [39, 136] on div "H1 : Nos solutions de chauffage durable Nous proposons une large gamme de solut…" at bounding box center [232, 158] width 386 height 196
drag, startPoint x: 136, startPoint y: 170, endPoint x: 47, endPoint y: 173, distance: 88.9
click at [48, 173] on h3 "Des outils et services pensés pour vous" at bounding box center [231, 170] width 377 height 5
click at [49, 171] on h3 "Des outils et services pensés pour vous" at bounding box center [231, 170] width 377 height 5
click at [44, 171] on h3 "Des outils et services pensés pour vous" at bounding box center [231, 170] width 377 height 5
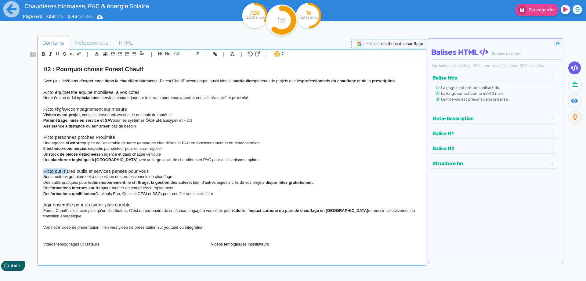
drag, startPoint x: 67, startPoint y: 172, endPoint x: 42, endPoint y: 131, distance: 47.5
click at [39, 170] on div "H1 : Nos solutions de chauffage durable Nous proposons une large gamme de solut…" at bounding box center [232, 158] width 386 height 196
click at [50, 54] on line "button" at bounding box center [50, 54] width 1 height 3
click at [105, 159] on strong "plateforme logistique à [GEOGRAPHIC_DATA]" at bounding box center [94, 159] width 87 height 5
drag, startPoint x: 77, startPoint y: 137, endPoint x: 38, endPoint y: 95, distance: 57.3
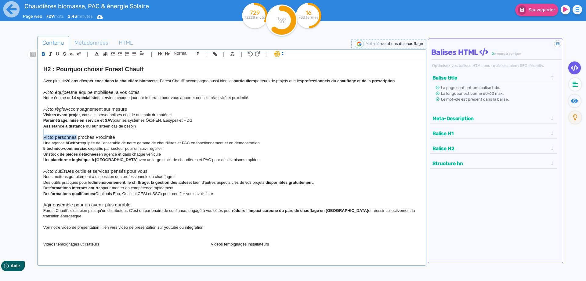
click at [39, 133] on div "H1 : Nos solutions de chauffage durable Nous proposons une large gamme de solut…" at bounding box center [232, 158] width 386 height 196
click at [50, 55] on icon "button" at bounding box center [50, 53] width 5 height 5
click at [114, 147] on p "5 technico-commerciaux répartis par secteur pour un suivi régulier" at bounding box center [231, 148] width 377 height 5
click at [44, 206] on h3 "Agir ensemble pour un avenir plus durable" at bounding box center [231, 204] width 377 height 5
drag, startPoint x: 68, startPoint y: 205, endPoint x: 28, endPoint y: 202, distance: 40.1
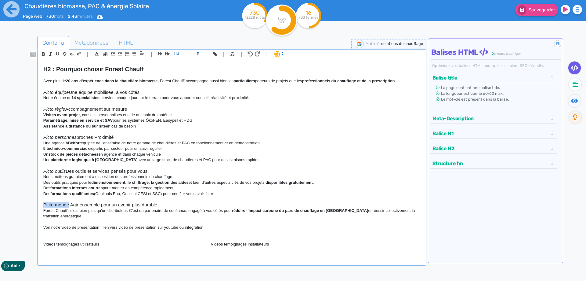
click at [39, 206] on div "H1 : Nos solutions de chauffage durable Nous proposons une large gamme de solut…" at bounding box center [232, 158] width 386 height 196
click at [49, 52] on icon "button" at bounding box center [50, 53] width 5 height 5
click at [130, 165] on p at bounding box center [231, 164] width 377 height 5
drag, startPoint x: 157, startPoint y: 171, endPoint x: 12, endPoint y: 170, distance: 145.6
click at [39, 170] on div "H1 : Nos solutions de chauffage durable Nous proposons une large gamme de solut…" at bounding box center [232, 158] width 386 height 196
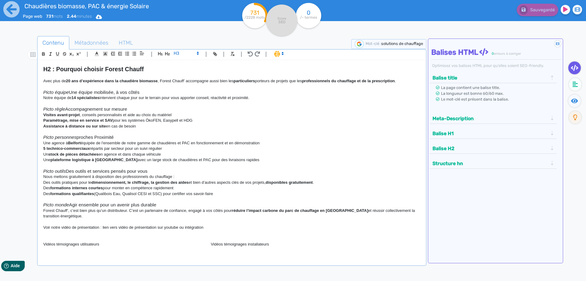
click at [67, 189] on strong "formations internes courtes" at bounding box center [76, 187] width 53 height 5
click at [70, 205] on h3 "Picto monde Agir ensemble pour un avenir plus durable" at bounding box center [231, 204] width 377 height 5
click at [110, 209] on p "Forest Chauff’, c’est bien plus qu’un distributeur. C’est un partenaire de conf…" at bounding box center [231, 213] width 377 height 11
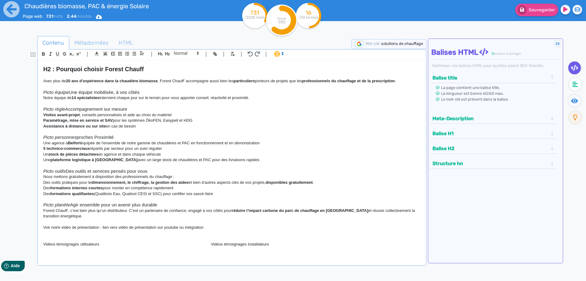
drag, startPoint x: 162, startPoint y: 205, endPoint x: 93, endPoint y: 202, distance: 69.7
click at [93, 202] on div "H1 : Nos solutions de chauffage durable Nous proposons une large gamme de solut…" at bounding box center [232, 158] width 386 height 196
click at [142, 155] on p "Un stock de pièces détachées en agence et dans chaque véhicule" at bounding box center [231, 153] width 377 height 5
click at [9, 9] on icon at bounding box center [11, 9] width 17 height 17
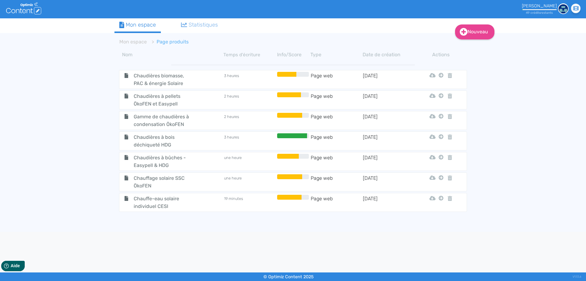
click at [176, 202] on span "Chauffe-eau solaire individuel CESI" at bounding box center [163, 201] width 69 height 15
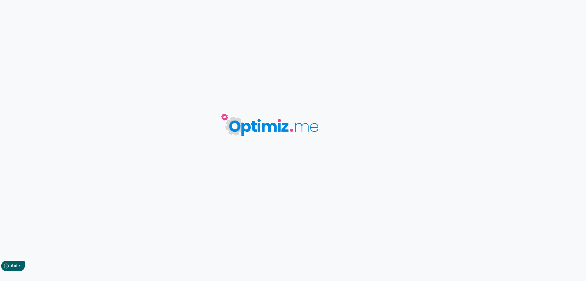
type input "Chauffe-eau solaire individuel CESI"
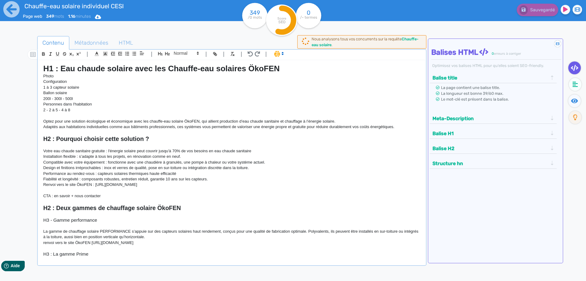
scroll to position [55, 0]
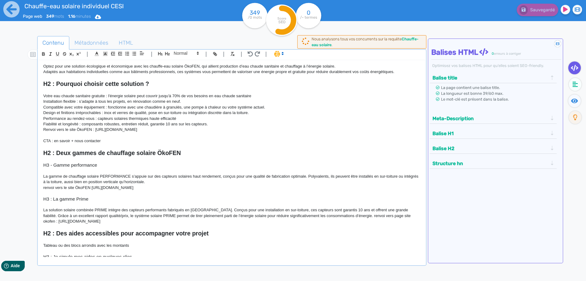
click at [135, 147] on p at bounding box center [231, 146] width 377 height 5
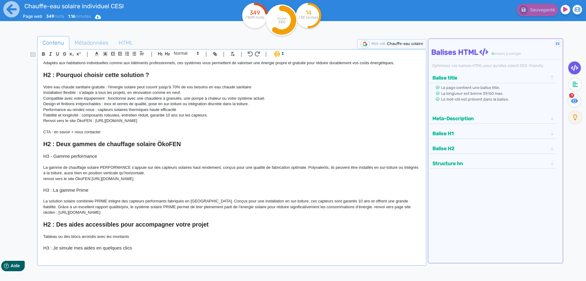
scroll to position [73, 0]
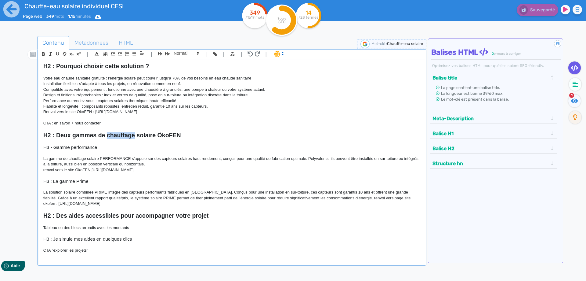
drag, startPoint x: 134, startPoint y: 136, endPoint x: 108, endPoint y: 135, distance: 26.6
click at [108, 135] on strong "H2 : Deux gammes de chauffage solaire ÖkoFEN" at bounding box center [112, 135] width 138 height 7
click at [151, 134] on strong "H2 : Deux gammes de capteurs solaire ÖkoFEN" at bounding box center [110, 135] width 134 height 7
click at [180, 170] on p "renvoi vers le site ÖkoFEN [URL][DOMAIN_NAME]" at bounding box center [231, 169] width 377 height 5
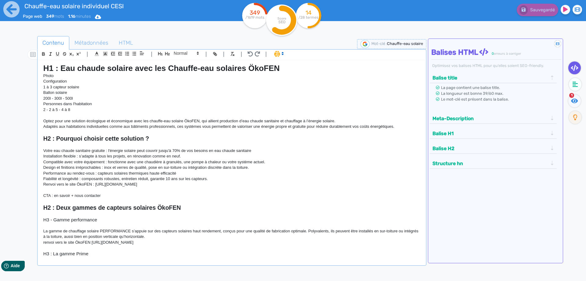
scroll to position [0, 0]
click at [9, 11] on icon at bounding box center [11, 9] width 17 height 17
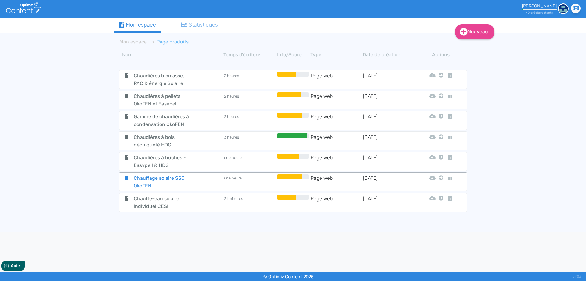
click at [183, 182] on span "Chauffage solaire SSC ÖkoFEN" at bounding box center [163, 181] width 69 height 15
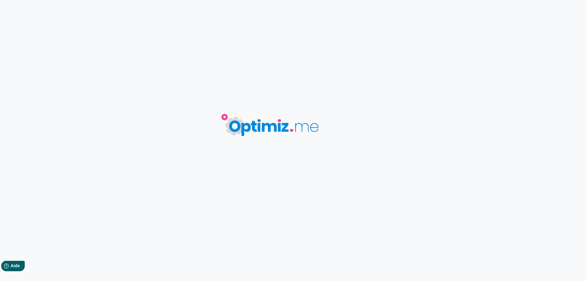
type input "Chauffage solaire SSC ÖkoFEN"
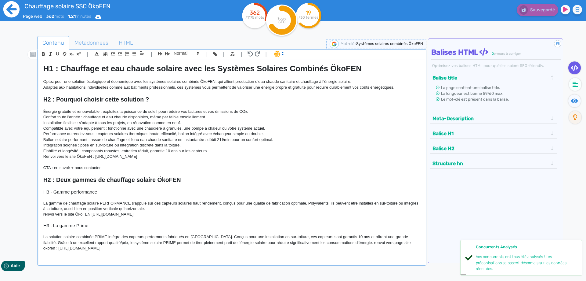
click at [13, 8] on icon at bounding box center [11, 9] width 16 height 16
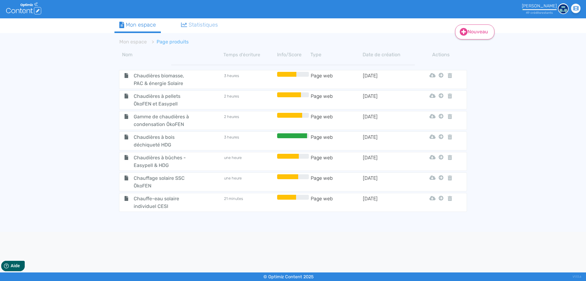
click at [467, 30] on icon at bounding box center [464, 32] width 8 height 8
click at [479, 47] on button "Contenu" at bounding box center [479, 47] width 49 height 10
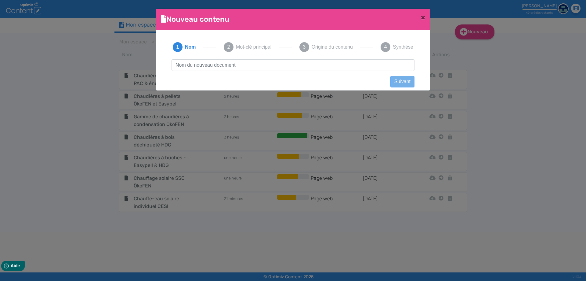
scroll to position [1, 0]
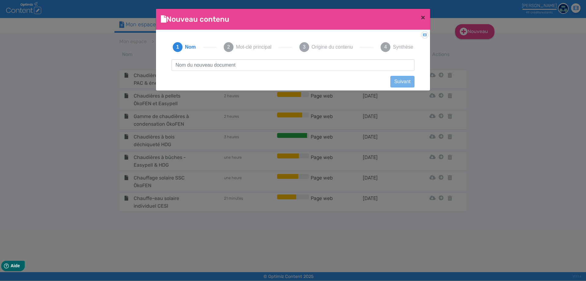
click at [210, 67] on input "text" at bounding box center [293, 65] width 243 height 12
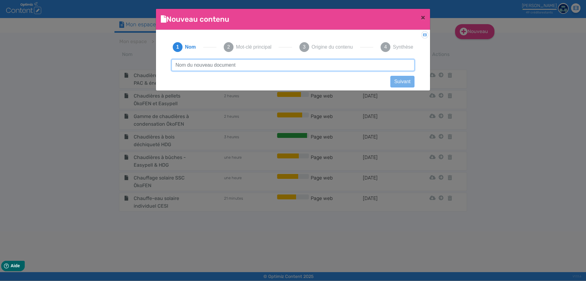
click at [227, 69] on input "text" at bounding box center [293, 65] width 243 height 12
paste input "Pompes à chaleur"
click at [216, 65] on input "Pompes à chaleur ÖkoFEN et Easypell" at bounding box center [293, 65] width 243 height 12
type input "Pompes à chaleur ÖkoFEN et Easypell"
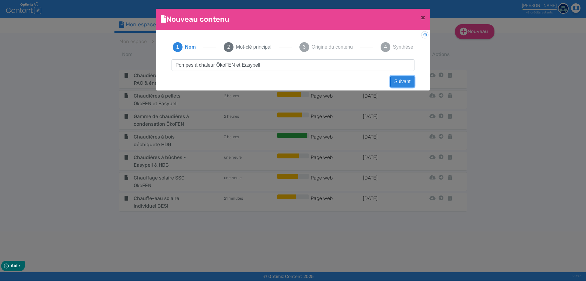
click at [403, 81] on button "Suivant" at bounding box center [402, 82] width 24 height 12
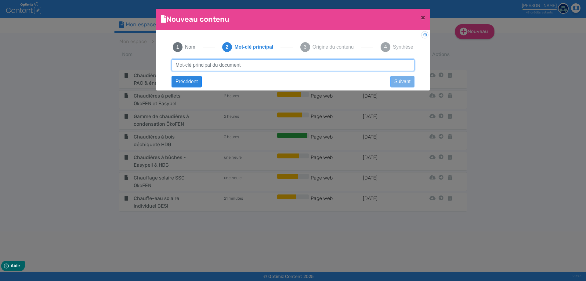
click at [252, 68] on input "text" at bounding box center [293, 65] width 243 height 12
type input "Pompes à chaleur"
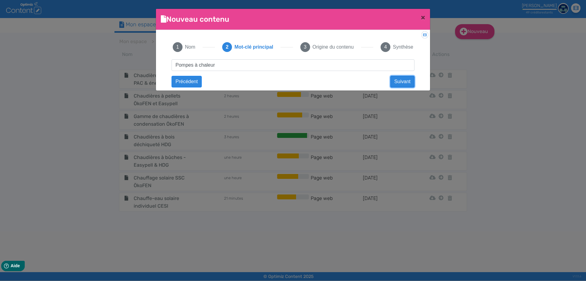
click at [395, 79] on button "Suivant" at bounding box center [402, 82] width 24 height 12
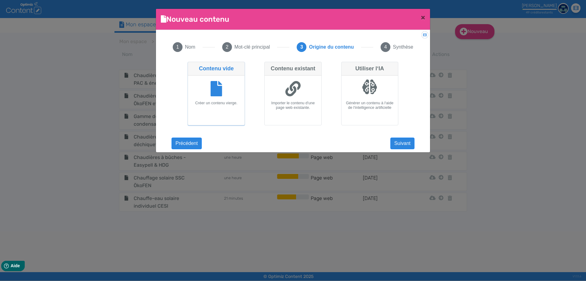
click at [200, 91] on div at bounding box center [216, 89] width 52 height 23
click at [192, 66] on input "Contenu vide Créer un contenu vierge." at bounding box center [190, 64] width 4 height 4
click at [405, 142] on button "Suivant" at bounding box center [402, 143] width 24 height 12
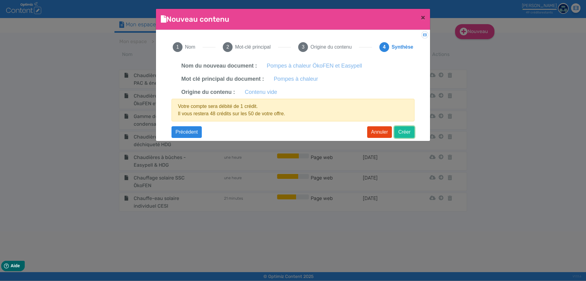
click at [412, 132] on button "Créer" at bounding box center [404, 132] width 20 height 12
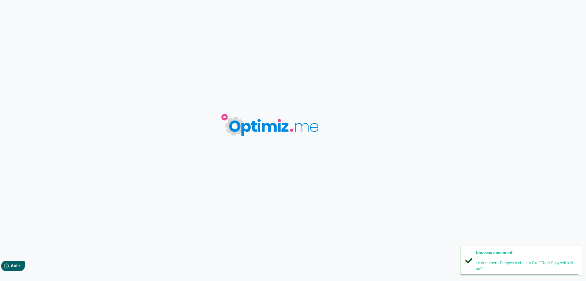
type input "Pompes à chaleur ÖkoFEN et Easypell"
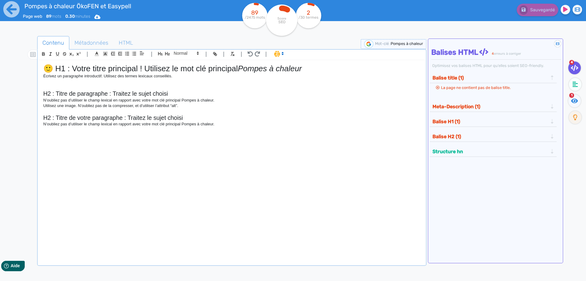
click at [224, 126] on p "N’oubliez pas d’utiliser le champ lexical en rapport avec votre mot clé princip…" at bounding box center [231, 123] width 377 height 5
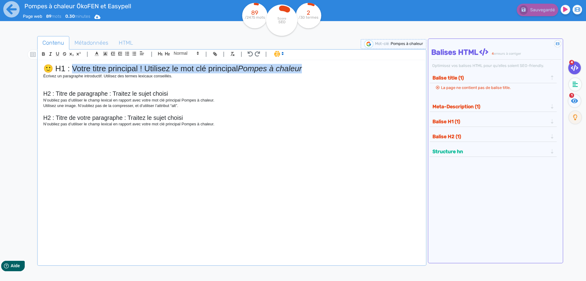
drag, startPoint x: 308, startPoint y: 69, endPoint x: 75, endPoint y: 67, distance: 233.6
click at [75, 67] on h1 "🙂 H1 : Votre titre principal ! Utilisez le mot clé principal Pompes à chaleur" at bounding box center [231, 68] width 377 height 9
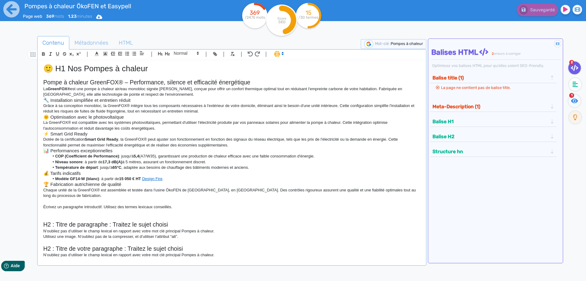
click at [155, 72] on h1 "🙂 H1 Nos Pompes à chaleur" at bounding box center [231, 68] width 377 height 9
drag, startPoint x: 151, startPoint y: 68, endPoint x: 71, endPoint y: 68, distance: 79.7
click at [71, 68] on h1 "🙂 H1 Nos Pompes à chaleur" at bounding box center [231, 68] width 377 height 9
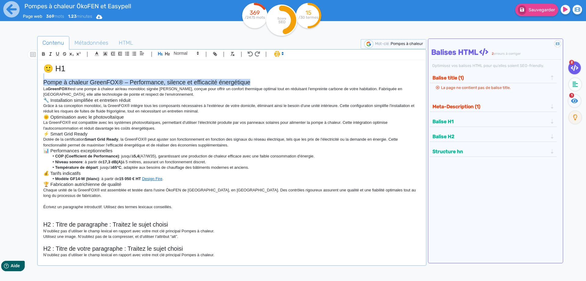
drag, startPoint x: 253, startPoint y: 83, endPoint x: 45, endPoint y: 76, distance: 208.0
click at [45, 76] on div "🙂 H1 Pompe à chaleur GreenFOX® – Performance, silence et efficacité énergétique…" at bounding box center [232, 158] width 386 height 196
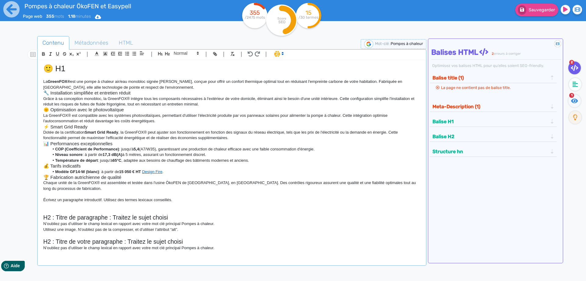
click at [82, 71] on h1 "🙂 H1" at bounding box center [231, 68] width 377 height 9
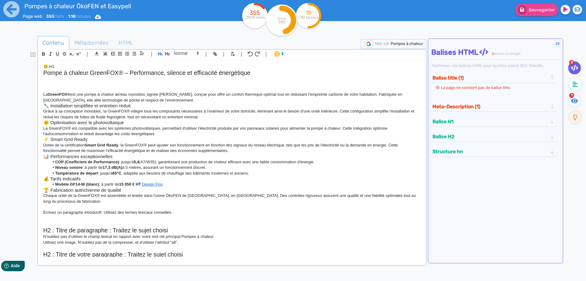
click at [44, 73] on h2 "Pompe à chaleur GreenFOX® – Performance, silence et efficacité énergétique" at bounding box center [231, 72] width 377 height 7
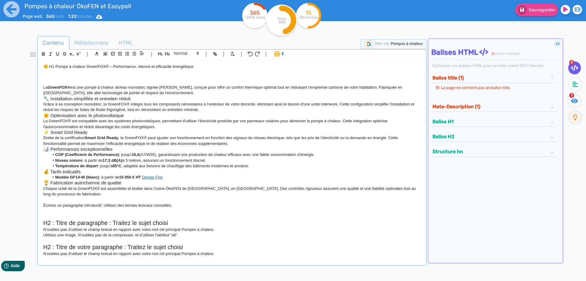
click at [48, 68] on p "🙂 H1 Pompe à chaleur GreenFOX® – Performance, silence et efficacité énergétique" at bounding box center [231, 66] width 377 height 5
click at [50, 68] on p "🙂 H1 Pompe à chaleur GreenFOX® – Performance, silence et efficacité énergétique" at bounding box center [231, 66] width 377 height 5
drag, startPoint x: 189, startPoint y: 66, endPoint x: 18, endPoint y: 54, distance: 171.4
click at [39, 60] on div "H1 Pompe à chaleur GreenFOX® – Performance, silence et efficacité énergétique L…" at bounding box center [232, 158] width 386 height 196
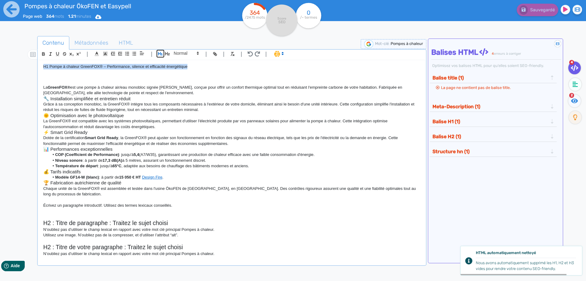
click at [159, 53] on icon "button" at bounding box center [160, 53] width 5 height 5
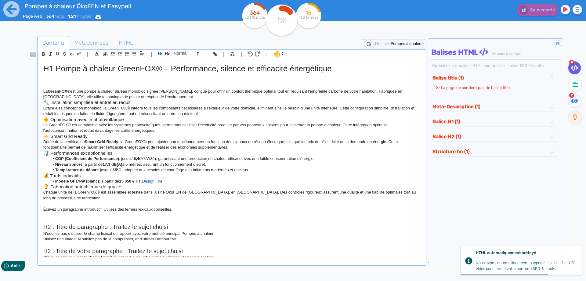
click at [140, 83] on p at bounding box center [231, 85] width 377 height 5
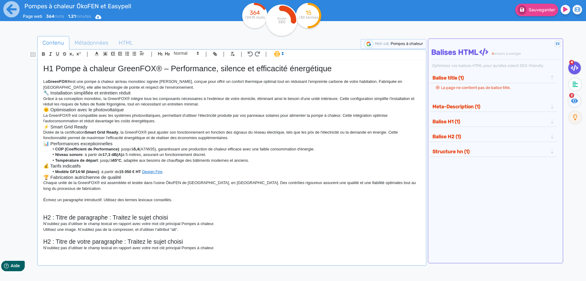
click at [332, 71] on h1 "H1 Pompe à chaleur GreenFOX® – Performance, silence et efficacité énergétique" at bounding box center [231, 68] width 377 height 9
click at [94, 174] on strong "Modèle GF14-W (blanc)" at bounding box center [77, 171] width 44 height 5
click at [211, 104] on p "Grâce à sa conception monobloc, la GreenFOX® intègre tous les composants nécess…" at bounding box center [231, 101] width 377 height 11
click at [159, 89] on p "La GreenFOX® est une pompe à chaleur air/eau monobloc signée [PERSON_NAME], con…" at bounding box center [231, 84] width 377 height 11
click at [178, 81] on p "La GreenFOX® est une pompe à chaleur air/eau monobloc signée [PERSON_NAME], con…" at bounding box center [231, 84] width 377 height 11
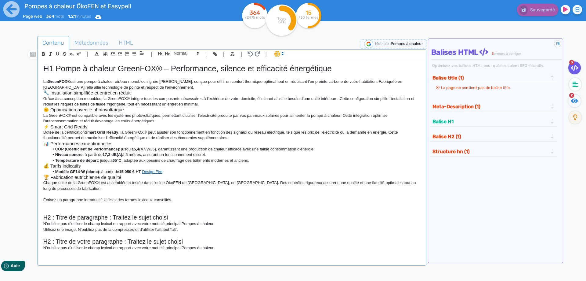
click at [364, 82] on p "La GreenFOX® est une pompe à chaleur air/eau monobloc signée [PERSON_NAME], con…" at bounding box center [231, 84] width 377 height 11
click at [205, 87] on p "Fabriquée en [GEOGRAPHIC_DATA], elle allie technologie de pointe et respect de …" at bounding box center [231, 87] width 377 height 5
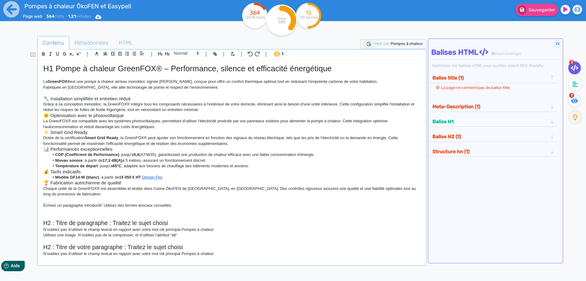
click at [50, 99] on h3 "🔧 Installation simplifiée et entretien réduit" at bounding box center [231, 98] width 377 height 5
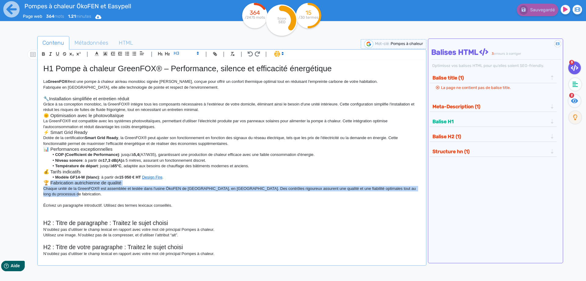
drag, startPoint x: 80, startPoint y: 192, endPoint x: 52, endPoint y: 182, distance: 30.1
click at [52, 182] on div "H1 Pompe à chaleur GreenFOX® – Performance, silence et efficacité énergétique L…" at bounding box center [232, 158] width 386 height 196
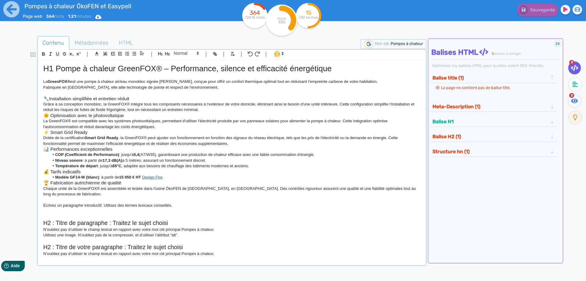
click at [55, 92] on p at bounding box center [231, 92] width 377 height 5
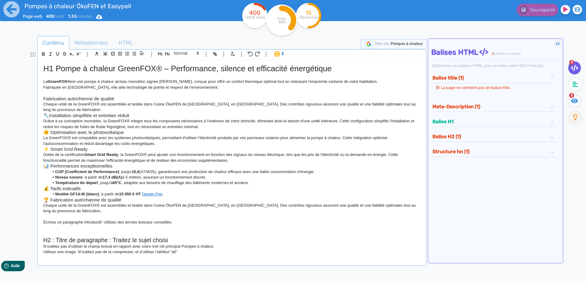
click at [235, 104] on p "Chaque unité de la GreenFOX® est assemblée et testée dans l'usine ÖkoFEN de [GE…" at bounding box center [231, 106] width 377 height 11
click at [236, 104] on p "Chaque unité de la GreenFOX® est assemblée et testée dans l'usine ÖkoFEN de [GE…" at bounding box center [231, 106] width 377 height 11
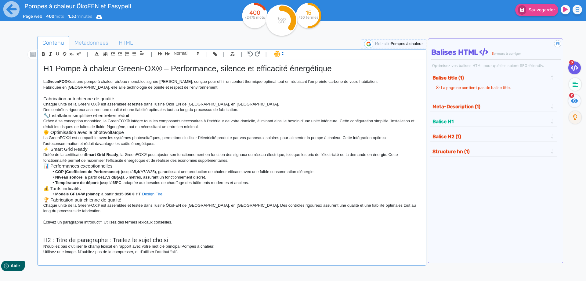
click at [248, 113] on h3 "🔧Installation simplifiée et entretien réduit" at bounding box center [231, 115] width 377 height 5
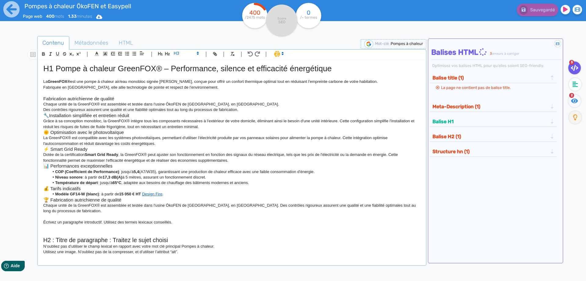
click at [241, 110] on p "Des contrôles rigoureux assurent une qualité et une fiabilité optimales tout au…" at bounding box center [231, 109] width 377 height 5
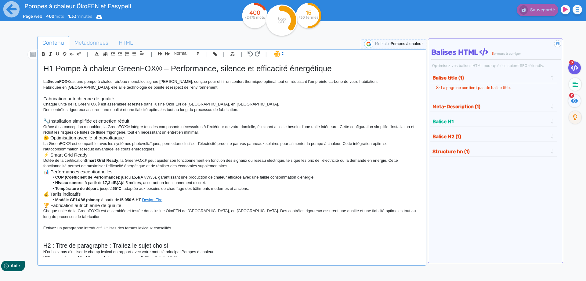
click at [121, 105] on p "Chaque unité de la GreenFOX® est assemblée et testée dans l'usine ÖkoFEN de [GE…" at bounding box center [231, 103] width 377 height 5
click at [118, 69] on h1 "H1 Pompe à chaleur GreenFOX® – Performance, silence et efficacité énergétique" at bounding box center [231, 68] width 377 height 9
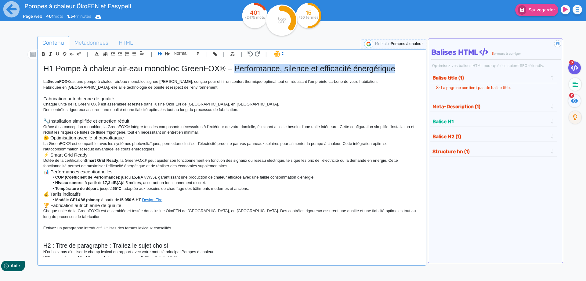
drag, startPoint x: 396, startPoint y: 69, endPoint x: 237, endPoint y: 67, distance: 158.8
click at [237, 67] on h1 "H1 Pompe à chaleur air-eau monobloc GreenFOX® – Performance, silence et efficac…" at bounding box center [231, 68] width 377 height 9
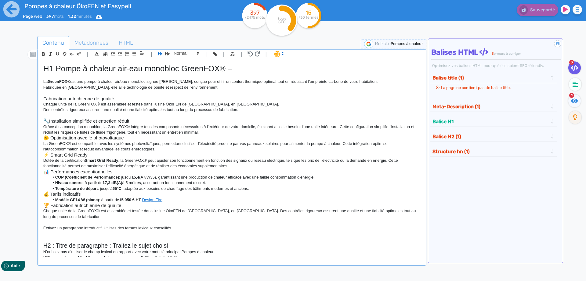
click at [247, 72] on h1 "H1 Pompe à chaleur air-eau monobloc GreenFOX® –" at bounding box center [231, 68] width 377 height 9
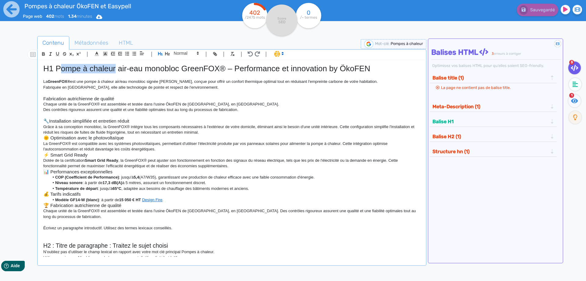
drag, startPoint x: 116, startPoint y: 69, endPoint x: 63, endPoint y: 68, distance: 53.7
click at [63, 68] on h1 "H1 Pompe à chaleur air-eau monobloc GreenFOX® – Performance et innovation by Ök…" at bounding box center [231, 68] width 377 height 9
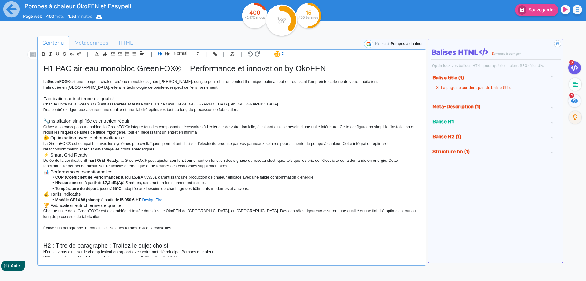
click at [404, 45] on span "Pompes à chaleur" at bounding box center [407, 43] width 32 height 5
drag, startPoint x: 388, startPoint y: 42, endPoint x: 313, endPoint y: 36, distance: 74.7
click at [338, 40] on input "Pompes à chaleur" at bounding box center [374, 43] width 73 height 7
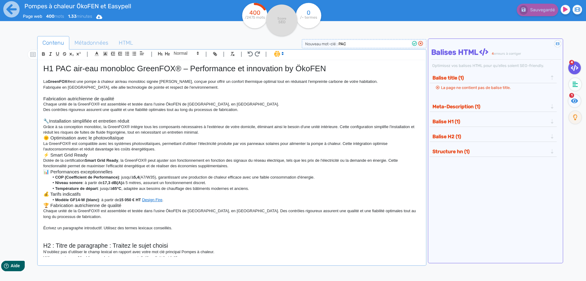
type input "PAC"
click at [414, 42] on icon at bounding box center [414, 43] width 5 height 5
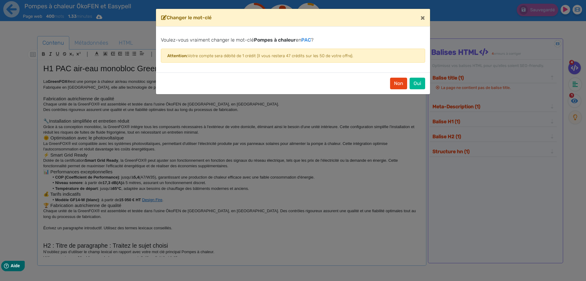
click at [317, 98] on ngb-modal-window "Changer le mot-clé × Voulez-vous vraiment changer le mot-clé Pompes à chaleur e…" at bounding box center [293, 140] width 586 height 281
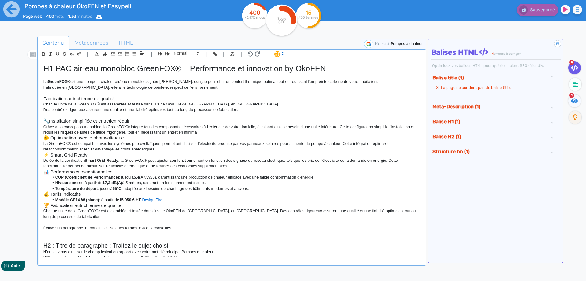
click at [126, 74] on p at bounding box center [231, 75] width 377 height 5
click at [73, 223] on p at bounding box center [231, 221] width 377 height 5
drag, startPoint x: 185, startPoint y: 228, endPoint x: 42, endPoint y: 228, distance: 142.9
click at [42, 228] on div "H1 PAC air-eau monobloc GreenFOX® – Performance et innovation by ÖkoFEN La Gree…" at bounding box center [232, 158] width 386 height 196
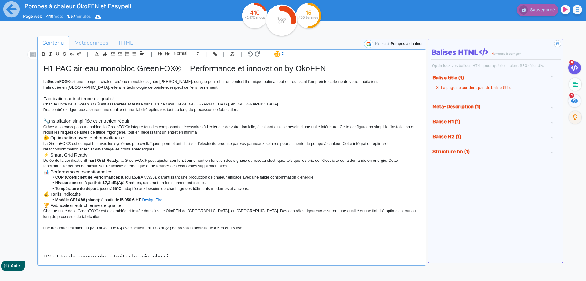
click at [49, 121] on h3 "🔧Installation simplifiée et entretien réduit" at bounding box center [231, 120] width 377 height 5
click at [50, 138] on h3 "🌞 Optimisation avec le photovoltaïque" at bounding box center [231, 137] width 377 height 5
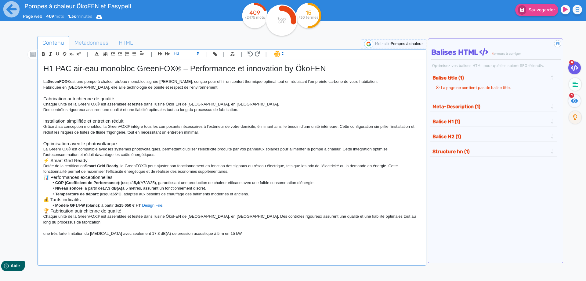
click at [51, 161] on h3 "⚡ Smart Grid Ready" at bounding box center [231, 160] width 377 height 5
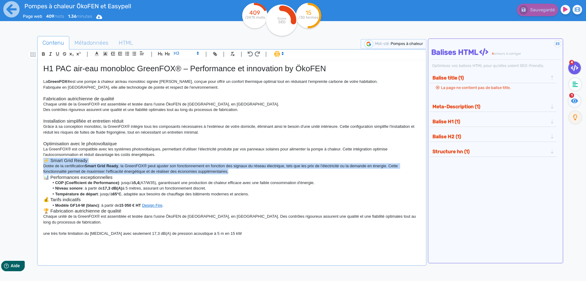
drag, startPoint x: 238, startPoint y: 173, endPoint x: 37, endPoint y: 162, distance: 201.5
click at [39, 162] on div "H1 PAC air-eau monobloc GreenFOX® – Performance et innovation by ÖkoFEN La Gree…" at bounding box center [232, 158] width 386 height 196
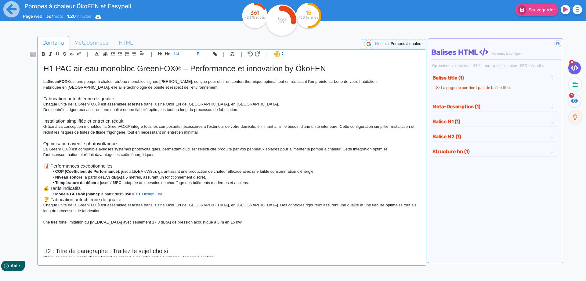
click at [51, 166] on h3 "📊 Performances exceptionnelles" at bounding box center [231, 165] width 377 height 5
click at [202, 134] on p "Grâce à sa conception monobloc, la GreenFOX® intègre tous les composants nécess…" at bounding box center [231, 129] width 377 height 11
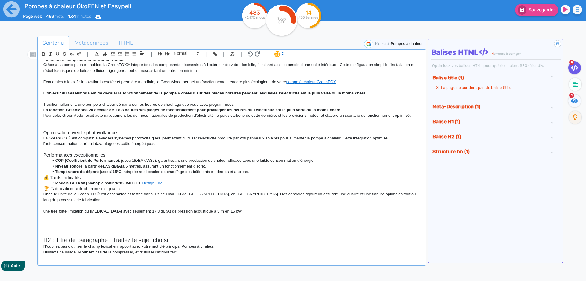
scroll to position [27, 0]
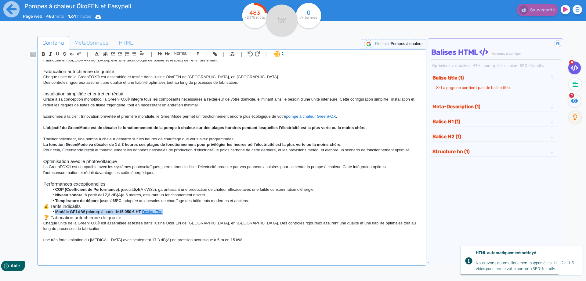
drag, startPoint x: 176, startPoint y: 209, endPoint x: 173, endPoint y: 210, distance: 3.1
click at [173, 210] on div "H1 PAC air-eau monobloc GreenFOX® – Performance et innovation by ÖkoFEN La Gree…" at bounding box center [232, 158] width 386 height 196
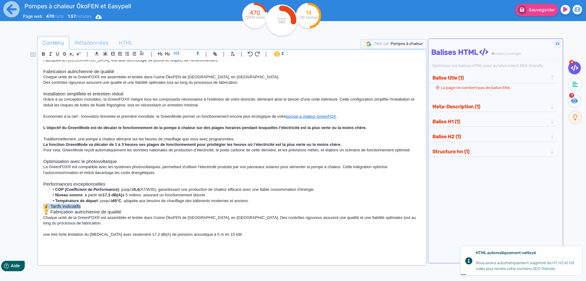
drag, startPoint x: 90, startPoint y: 206, endPoint x: 32, endPoint y: 207, distance: 58.3
click at [39, 206] on div "H1 PAC air-eau monobloc GreenFOX® – Performance et innovation by ÖkoFEN La Gree…" at bounding box center [232, 158] width 386 height 196
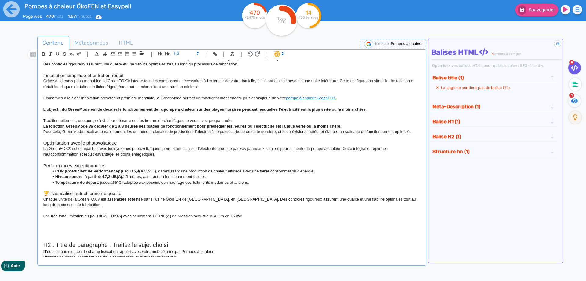
scroll to position [55, 0]
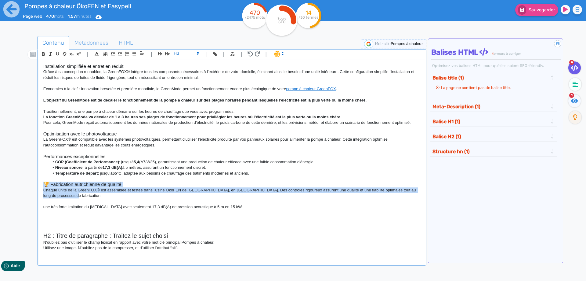
drag, startPoint x: 66, startPoint y: 196, endPoint x: 26, endPoint y: 182, distance: 42.5
click at [39, 182] on div "H1 PAC air-eau monobloc GreenFOX® – Performance et innovation by ÖkoFEN La Gree…" at bounding box center [232, 158] width 386 height 196
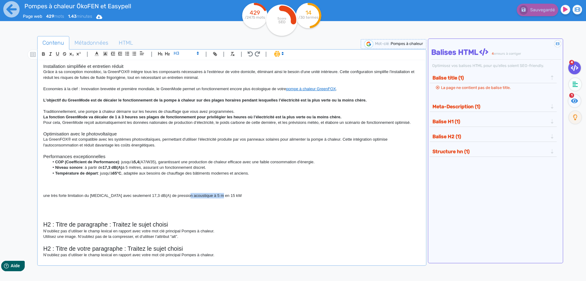
drag, startPoint x: 232, startPoint y: 195, endPoint x: 183, endPoint y: 197, distance: 49.8
click at [183, 197] on p "une très forte limitation du [MEDICAL_DATA] avec seulement 17,3 dB(A) de pressi…" at bounding box center [231, 195] width 377 height 5
click at [143, 169] on li "Niveau sonore : à partir de 17,3 dB(A) à 5 mètres, assurant un fonctionnement d…" at bounding box center [234, 167] width 371 height 5
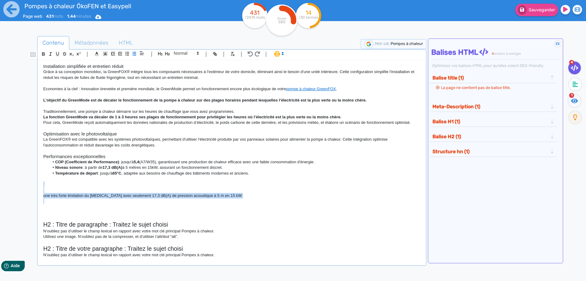
drag, startPoint x: 236, startPoint y: 200, endPoint x: 30, endPoint y: 187, distance: 206.2
click at [39, 187] on div "H1 PAC air-eau monobloc GreenFOX® – Performance et innovation by ÖkoFEN La Gree…" at bounding box center [232, 158] width 386 height 196
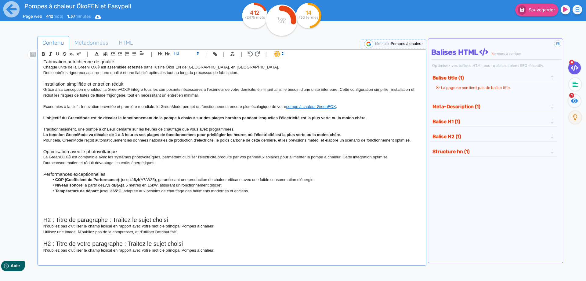
scroll to position [31, 0]
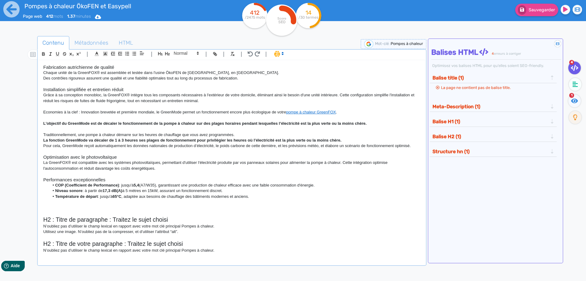
click at [42, 203] on div "H1 PAC air-eau monobloc GreenFOX® – Performance et innovation by ÖkoFEN La Gree…" at bounding box center [232, 158] width 386 height 196
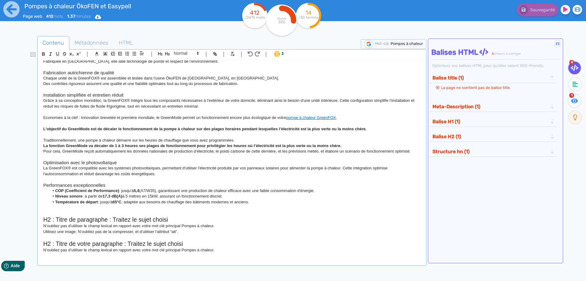
scroll to position [0, 0]
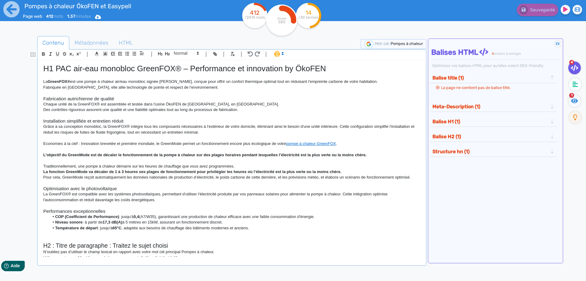
click at [55, 215] on strong "COP (Coefficient de Performance)" at bounding box center [87, 216] width 64 height 5
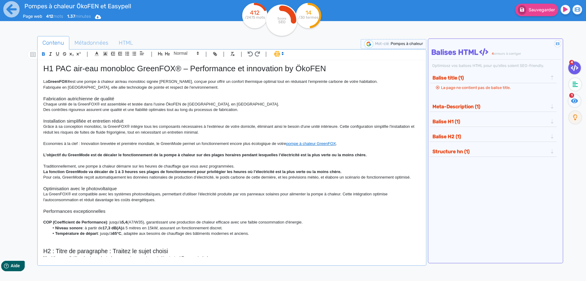
click at [56, 228] on strong "Niveau sonore" at bounding box center [68, 227] width 27 height 5
click at [56, 234] on strong "Température de départ" at bounding box center [76, 233] width 43 height 5
click at [118, 188] on h3 "Optimisation avec le photovoltaïque" at bounding box center [231, 188] width 377 height 5
click at [466, 123] on button "Balise H1 (1)" at bounding box center [490, 121] width 119 height 10
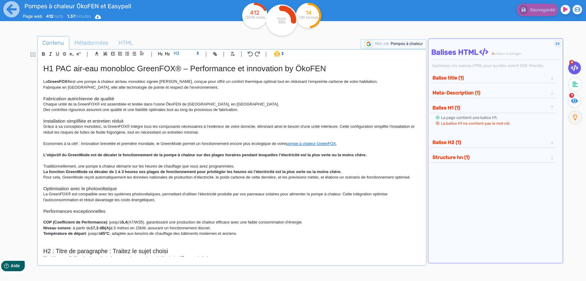
click at [398, 43] on span "Pompes à chaleur" at bounding box center [407, 43] width 32 height 5
drag, startPoint x: 378, startPoint y: 44, endPoint x: 324, endPoint y: 38, distance: 54.6
click at [338, 40] on input "Pompes à chaleur" at bounding box center [374, 43] width 73 height 7
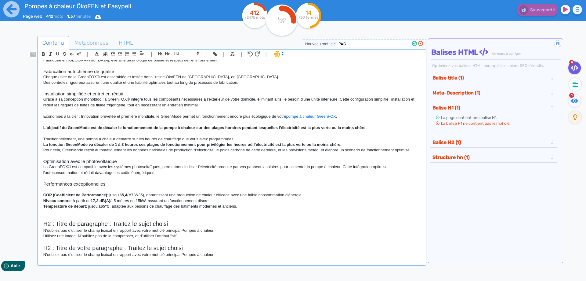
scroll to position [27, 0]
type input "PAC"
click at [129, 213] on p at bounding box center [231, 211] width 377 height 5
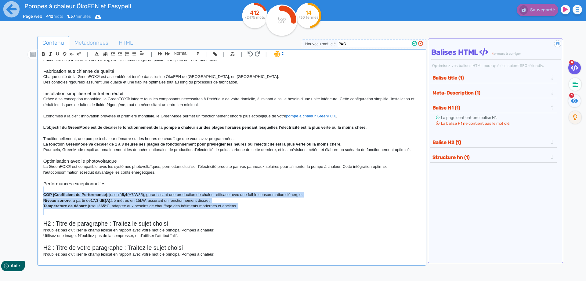
drag, startPoint x: 249, startPoint y: 210, endPoint x: 31, endPoint y: 191, distance: 219.4
click at [39, 191] on div "H1 PAC air-eau monobloc GreenFOX® – Performance et innovation by ÖkoFEN La Gree…" at bounding box center [232, 158] width 386 height 196
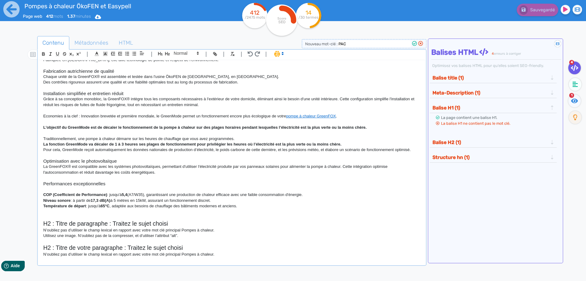
click at [143, 159] on h3 "Optimisation avec le photovoltaïque" at bounding box center [231, 160] width 377 height 5
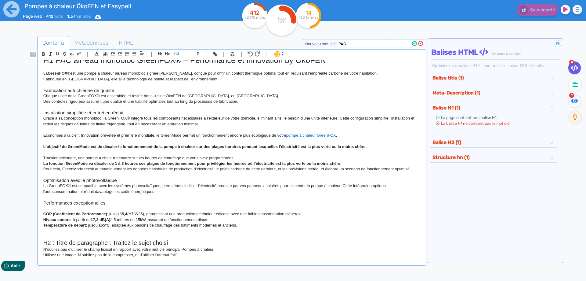
scroll to position [0, 0]
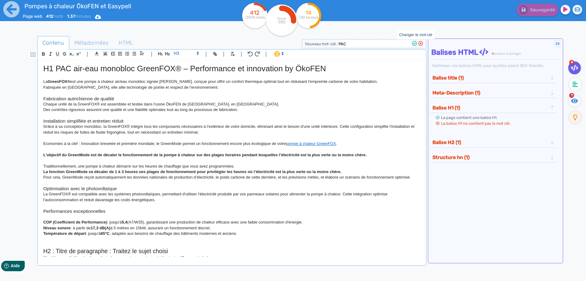
click at [413, 45] on icon at bounding box center [414, 43] width 5 height 5
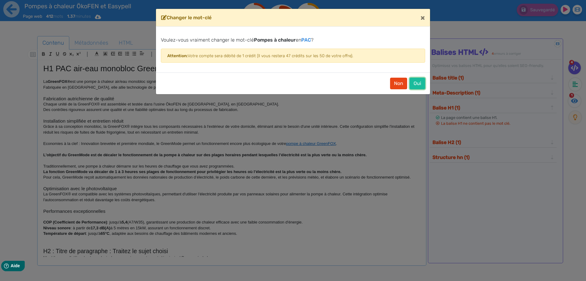
click at [419, 82] on button "Oui" at bounding box center [418, 84] width 16 height 12
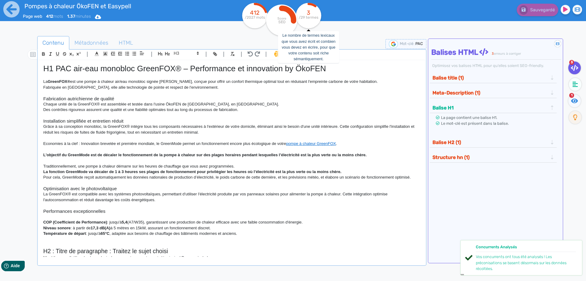
click at [312, 14] on circle at bounding box center [308, 15] width 25 height 25
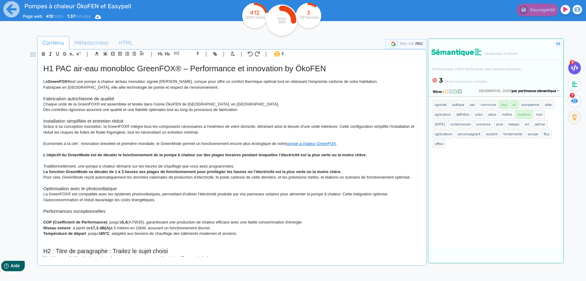
click at [419, 42] on span "PAC" at bounding box center [419, 43] width 8 height 5
click at [356, 45] on input "PAC" at bounding box center [374, 43] width 73 height 7
type input "Pompe à chaleur"
click at [414, 42] on icon at bounding box center [414, 43] width 5 height 5
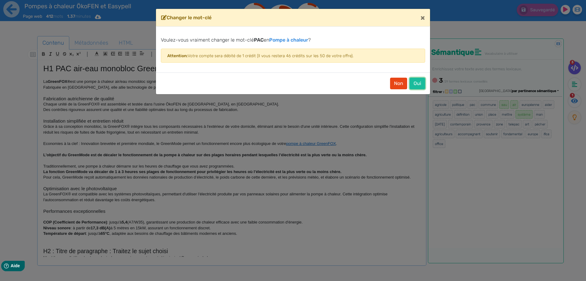
click at [419, 86] on button "Oui" at bounding box center [418, 84] width 16 height 12
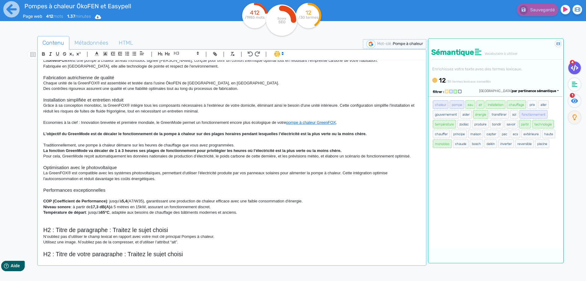
scroll to position [31, 0]
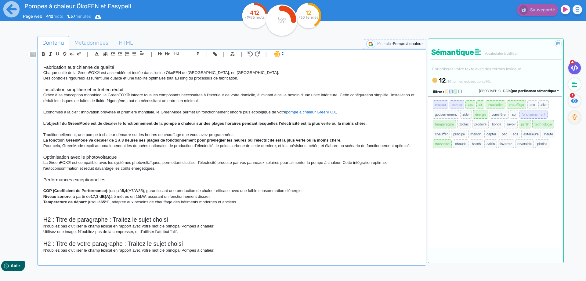
click at [97, 212] on p at bounding box center [231, 212] width 377 height 5
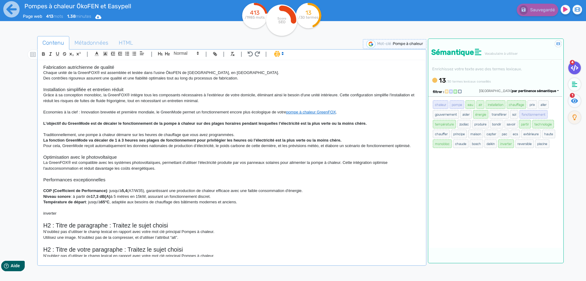
scroll to position [0, 0]
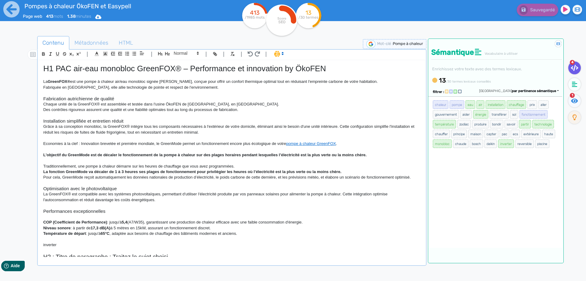
click at [57, 68] on h1 "H1 PAC air-eau monobloc GreenFOX® – Performance et innovation by ÖkoFEN" at bounding box center [231, 68] width 377 height 9
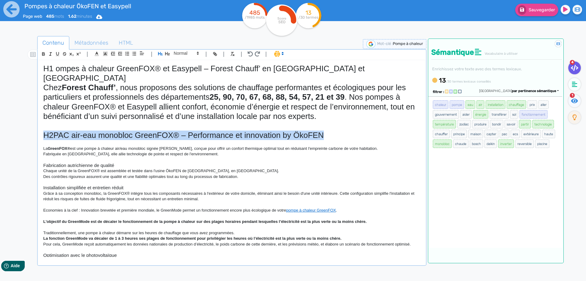
drag, startPoint x: 328, startPoint y: 127, endPoint x: -12, endPoint y: 121, distance: 339.5
click at [39, 121] on div "H1 ompes à chaleur GreenFOX® et Easypell – Forest Chauff’ en [GEOGRAPHIC_DATA] …" at bounding box center [232, 158] width 386 height 196
click at [166, 52] on icon "button" at bounding box center [167, 53] width 5 height 5
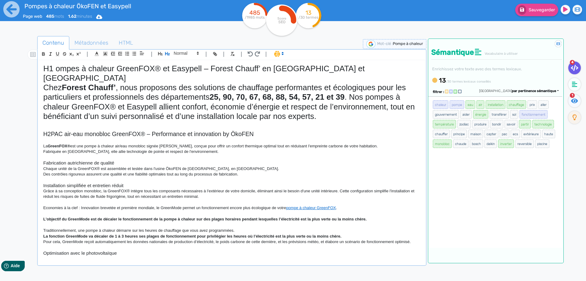
click at [176, 130] on h2 "H2PAC air-eau monobloc GreenFOX® – Performance et innovation by ÖkoFEN" at bounding box center [231, 133] width 377 height 7
click at [51, 130] on h2 "H2PAC air-eau monobloc GreenFOX® – Performance et innovation by ÖkoFEN" at bounding box center [231, 133] width 377 height 7
click at [92, 96] on h1 "Chez Forest Chauff’ , nous proposons des solutions de chauffage performantes et…" at bounding box center [231, 102] width 377 height 38
click at [56, 68] on h1 "H1 ompes à chaleur GreenFOX® et Easypell – Forest Chauff’ en [GEOGRAPHIC_DATA] …" at bounding box center [231, 73] width 377 height 19
click at [84, 83] on h1 "H1 Pompes à chaleur GreenFOX® et Easypell – Forest Chauff’ en [GEOGRAPHIC_DATA]…" at bounding box center [231, 73] width 377 height 19
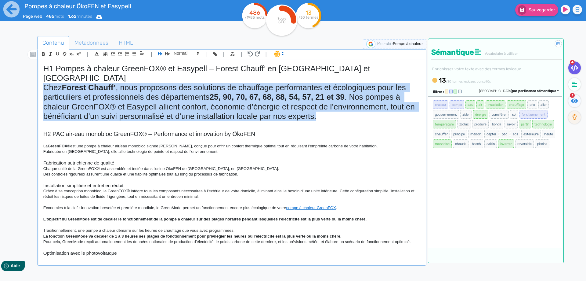
drag, startPoint x: 323, startPoint y: 119, endPoint x: 40, endPoint y: 88, distance: 284.1
click at [40, 88] on div "H1 Pompes à chaleur GreenFOX® et Easypell – Forest Chauff’ en [GEOGRAPHIC_DATA]…" at bounding box center [232, 158] width 386 height 196
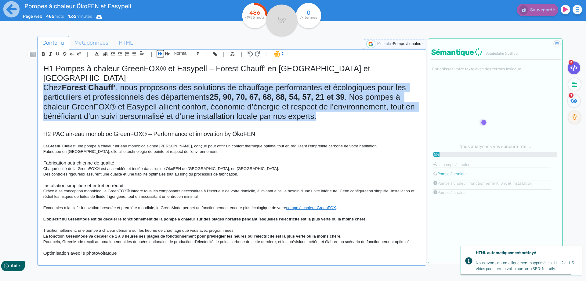
click at [160, 53] on icon "button" at bounding box center [160, 53] width 5 height 3
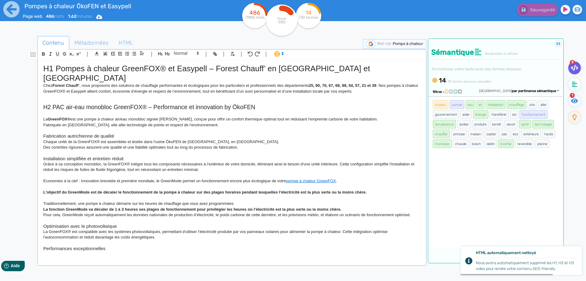
click at [95, 87] on p "Chez Forest Chauff’ , nous proposons des solutions de chauffage performantes et…" at bounding box center [231, 88] width 377 height 11
click at [63, 80] on h1 "H1 Pompes à chaleur GreenFOX® et Easypell – Forest Chauff’ en [GEOGRAPHIC_DATA]…" at bounding box center [231, 73] width 377 height 19
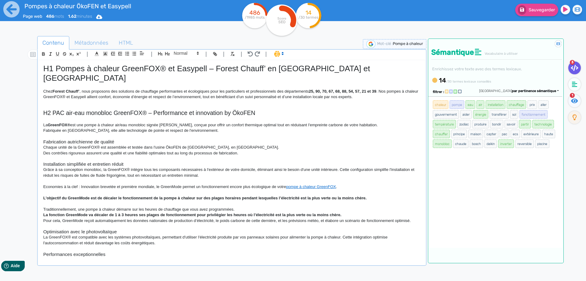
click at [382, 92] on p "Chez Forest Chauff’ , nous proposons des solutions de chauffage performantes et…" at bounding box center [231, 94] width 377 height 11
drag, startPoint x: 393, startPoint y: 96, endPoint x: 366, endPoint y: 97, distance: 27.2
click at [366, 97] on p "Nos pompes à chaleur GreenFOX® et Easypell allient confort, économie d’énergie …" at bounding box center [231, 96] width 377 height 5
click at [85, 145] on p "Chaque unité de la GreenFOX® est assemblée et testée dans l'usine ÖkoFEN de [GE…" at bounding box center [231, 146] width 377 height 5
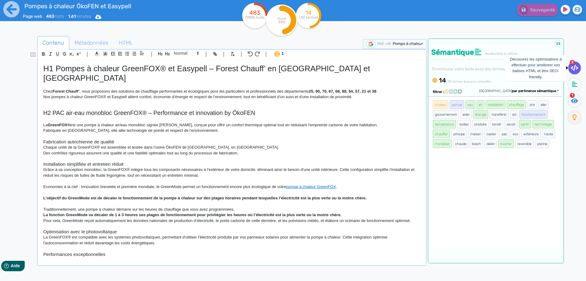
click at [573, 66] on icon at bounding box center [575, 68] width 8 height 6
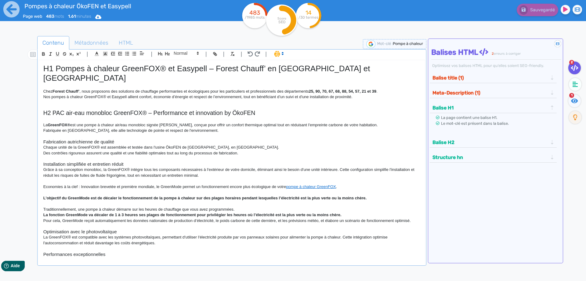
click at [480, 79] on button "Balise title (1)" at bounding box center [490, 78] width 119 height 10
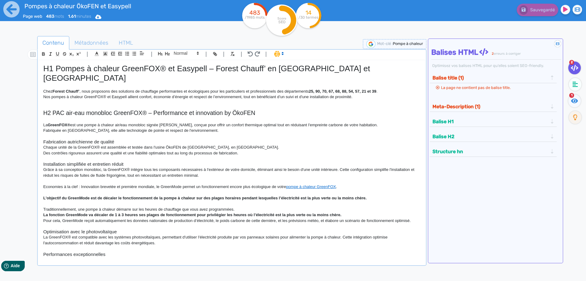
click at [70, 105] on h1 at bounding box center [231, 104] width 377 height 9
click at [91, 42] on span "Métadonnées" at bounding box center [92, 42] width 44 height 16
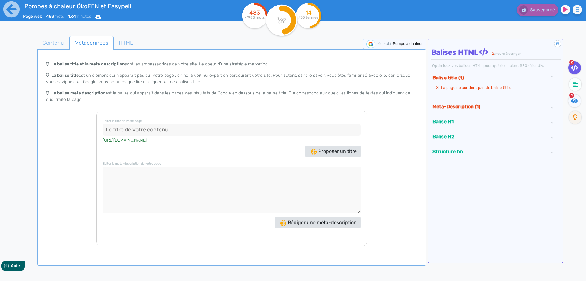
click at [153, 182] on textarea at bounding box center [232, 190] width 258 height 46
paste textarea "Pompes à chaleur GreenFOX® et Easypell distribuées par Forest Chauff’ dans l’Es…"
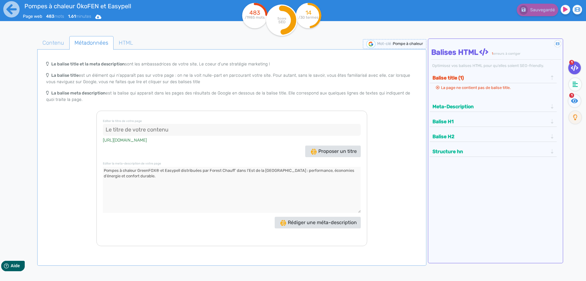
type textarea "Pompes à chaleur GreenFOX® et Easypell distribuées par Forest Chauff’ dans l’Es…"
click at [153, 130] on input at bounding box center [232, 130] width 258 height 12
paste input "Pompes à chaleur GreenFOX® & Easypell – Distribution Forest Chauff’ Est de la […"
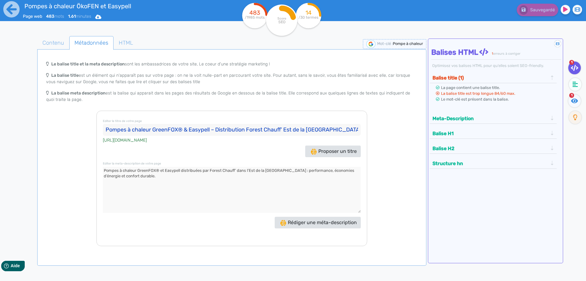
type input "Pompes à chaleur GreenFOX® & Easypell – Distribution Forest Chauff’ Est de la […"
click at [154, 181] on textarea at bounding box center [232, 190] width 258 height 46
drag, startPoint x: 145, startPoint y: 177, endPoint x: 83, endPoint y: 169, distance: 62.2
click at [103, 169] on textarea at bounding box center [232, 190] width 258 height 46
click at [153, 189] on textarea at bounding box center [232, 190] width 258 height 46
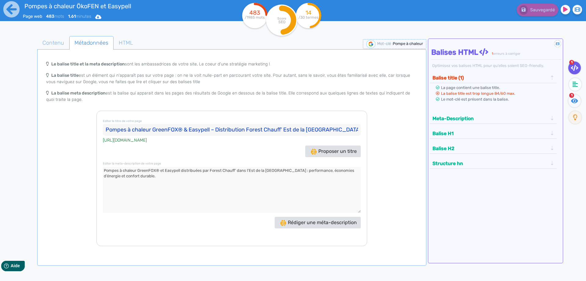
drag, startPoint x: 331, startPoint y: 129, endPoint x: 40, endPoint y: 114, distance: 291.3
click at [103, 124] on input "Pompes à chaleur GreenFOX® & Easypell – Distribution Forest Chauff’ Est de la […" at bounding box center [232, 130] width 258 height 12
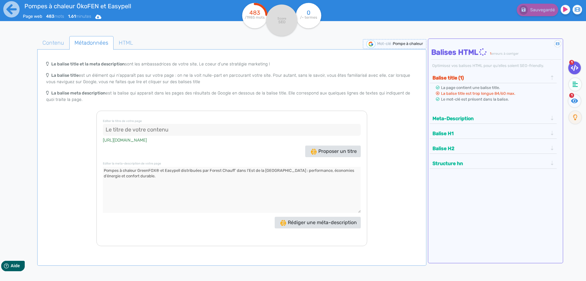
paste input "Forest Chauff’ – Distribution GreenFOX® & Easypell pour l’Est de la [GEOGRAPHIC…"
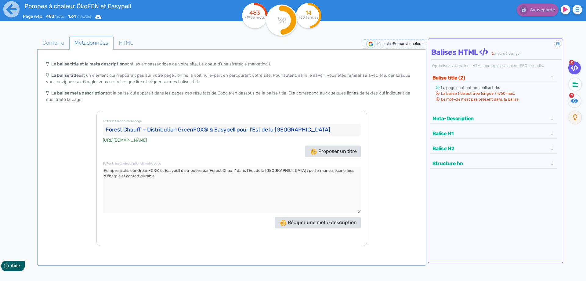
click at [208, 131] on input "Forest Chauff’ – Distribution GreenFOX® & Easypell pour l’Est de la [GEOGRAPHIC…" at bounding box center [232, 130] width 258 height 12
type input "Forest Chauff’ – Distribution GreenFOX & Easypell pour l’Est de la [GEOGRAPHIC_…"
click at [235, 147] on div "Proposer un titre" at bounding box center [231, 151] width 261 height 12
click at [298, 131] on input "Forest Chauff’ – Distribution GreenFOX & Easypell pour l’Est de la [GEOGRAPHIC_…" at bounding box center [232, 130] width 258 height 12
drag, startPoint x: 304, startPoint y: 130, endPoint x: 71, endPoint y: 114, distance: 233.5
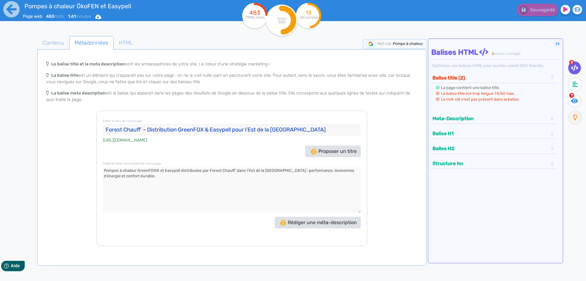
click at [103, 124] on input "Forest Chauff’ – Distribution GreenFOX & Easypell pour l’Est de la [GEOGRAPHIC_…" at bounding box center [232, 130] width 258 height 12
click at [147, 129] on input "Forest Chauff’ – Distribution GreenFOX & Easypell pour l’Est de la [GEOGRAPHIC_…" at bounding box center [232, 130] width 258 height 12
click at [149, 129] on input "Forest Chauff’ – Distribution GreenFOX & Easypell pour l’Est de la [GEOGRAPHIC_…" at bounding box center [232, 130] width 258 height 12
drag, startPoint x: 291, startPoint y: 130, endPoint x: 57, endPoint y: 116, distance: 234.3
click at [103, 124] on input "Forest Chauff’ – Distribution GreenFOX & Easypell pour l’Est de la [GEOGRAPHIC_…" at bounding box center [232, 130] width 258 height 12
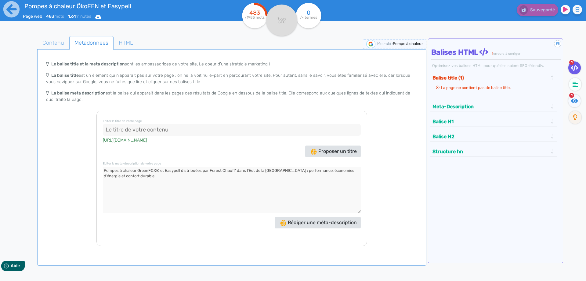
paste input "Forest Chauff’ – Distribution GreenFOX & Easypell dans l’Est de [GEOGRAPHIC_DAT…"
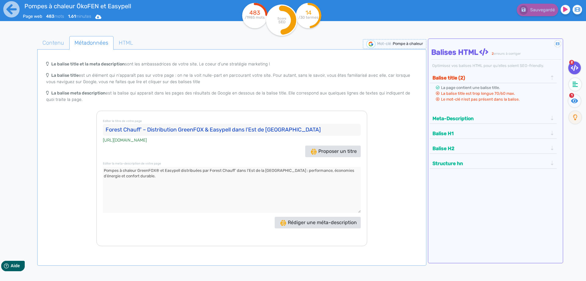
click at [250, 128] on input "Forest Chauff’ – Distribution GreenFOX & Easypell dans l’Est de [GEOGRAPHIC_DAT…" at bounding box center [232, 130] width 258 height 12
click at [250, 129] on input "Forest Chauff’ – Distribution GreenFOX & Easypell Est de [GEOGRAPHIC_DATA]" at bounding box center [232, 130] width 258 height 12
type input "Forest Chauff’ – Distribution GreenFOX & Easypell Est de la [GEOGRAPHIC_DATA]"
drag, startPoint x: 282, startPoint y: 129, endPoint x: 83, endPoint y: 124, distance: 198.8
click at [103, 124] on input "Forest Chauff’ – Distribution GreenFOX & Easypell Est de la [GEOGRAPHIC_DATA]" at bounding box center [232, 130] width 258 height 12
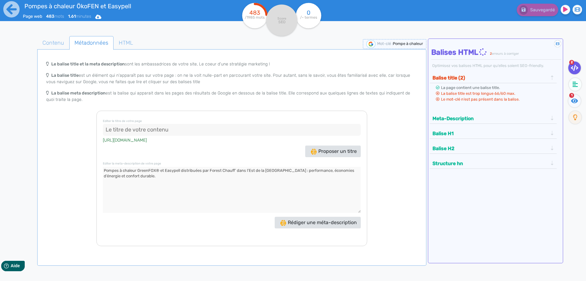
paste input "Pompes à chaleur GreenFOX® & Easypell – Distribution Forest Chauff’"
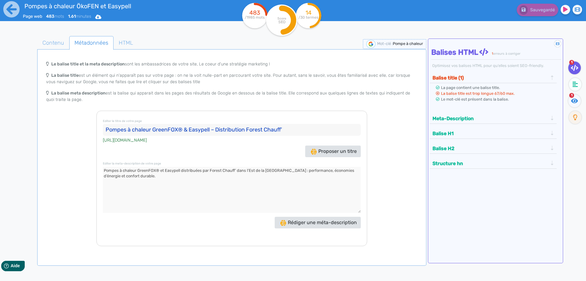
drag, startPoint x: 288, startPoint y: 130, endPoint x: 248, endPoint y: 127, distance: 40.1
click at [248, 127] on input "Pompes à chaleur GreenFOX® & Easypell – Distribution Forest Chauff’" at bounding box center [232, 130] width 258 height 12
type input "Pompes à chaleur GreenFOX® & Easypell – Distribution Est [GEOGRAPHIC_DATA]"
click at [79, 162] on div "Le balise title et la meta description sont les ambassadrices de votre site, Le…" at bounding box center [231, 152] width 387 height 188
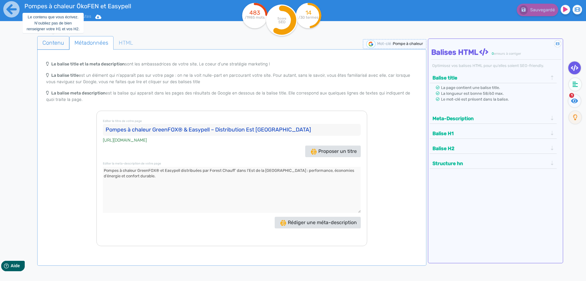
click at [58, 44] on span "Contenu" at bounding box center [53, 42] width 31 height 16
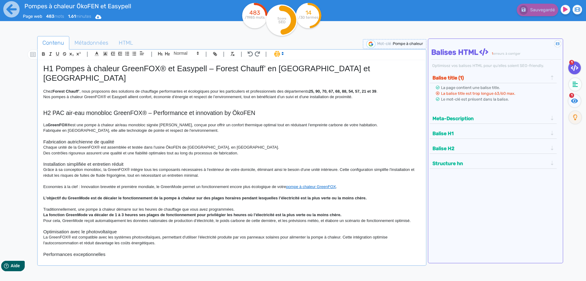
click at [146, 161] on h3 at bounding box center [231, 158] width 377 height 5
click at [88, 43] on span "Métadonnées" at bounding box center [92, 42] width 44 height 16
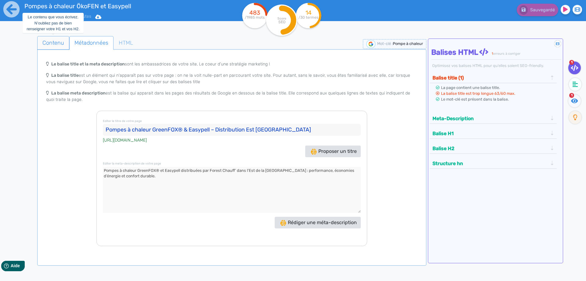
click at [52, 40] on span "Contenu" at bounding box center [53, 42] width 31 height 16
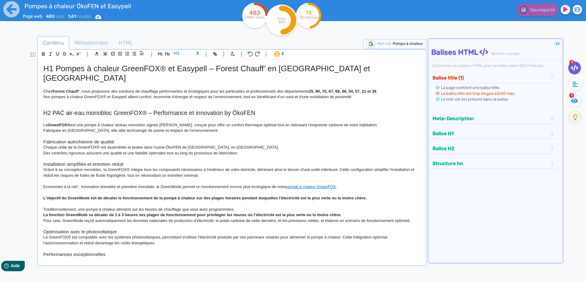
click at [248, 172] on p "Grâce à sa conception monobloc, la GreenFOX® intègre tous les composants nécess…" at bounding box center [231, 172] width 377 height 11
click at [42, 142] on div "H1 Pompes à chaleur GreenFOX® et Easypell – Forest Chauff’ en [GEOGRAPHIC_DATA]…" at bounding box center [232, 158] width 386 height 196
click at [82, 186] on p "Economies à la clef : Innovation brevetée et première mondiale, le GreenMode pe…" at bounding box center [231, 186] width 377 height 5
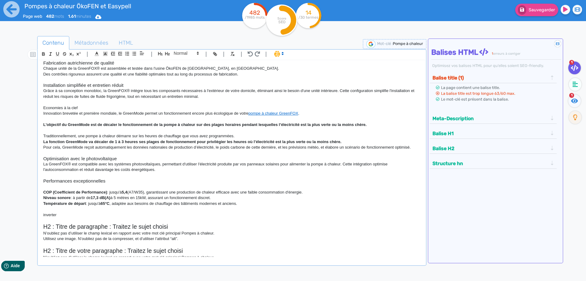
scroll to position [82, 0]
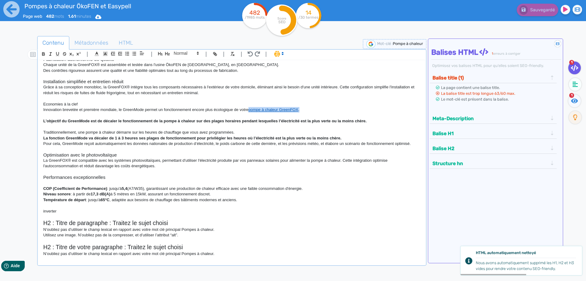
drag, startPoint x: 307, startPoint y: 111, endPoint x: 250, endPoint y: 108, distance: 57.4
click at [250, 108] on p "Innovation brevetée et première mondiale, le GreenMode permet un fonctionnement…" at bounding box center [231, 109] width 377 height 5
drag, startPoint x: 267, startPoint y: 109, endPoint x: 41, endPoint y: 111, distance: 225.6
click at [41, 111] on div "H1 Pompes à chaleur GreenFOX® et Easypell – Forest Chauff’ en [GEOGRAPHIC_DATA]…" at bounding box center [232, 158] width 386 height 196
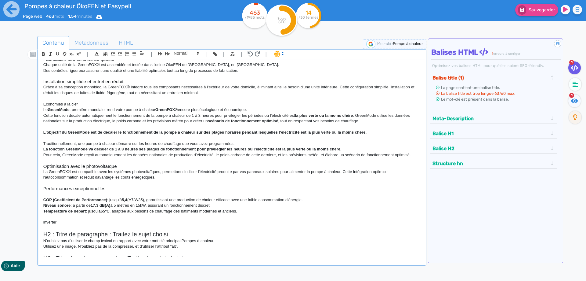
scroll to position [0, 0]
drag, startPoint x: 105, startPoint y: 109, endPoint x: 76, endPoint y: 110, distance: 28.7
click at [76, 110] on p "Le GreenMode , première mondiale, rend votre pompe à chaleur GreenFOX® encore p…" at bounding box center [231, 109] width 377 height 5
click at [357, 115] on p "Cette fonction décale automatiquement le fonctionnement de la pompe à chaleur d…" at bounding box center [231, 118] width 377 height 11
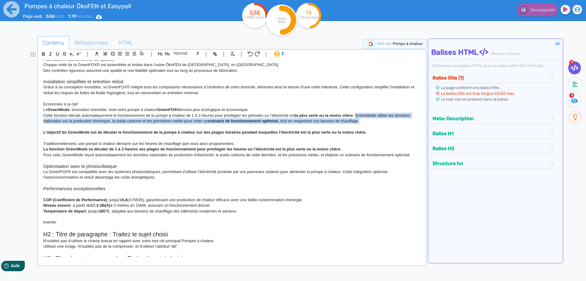
drag, startPoint x: 357, startPoint y: 115, endPoint x: 363, endPoint y: 122, distance: 9.3
click at [363, 122] on p "Cette fonction décale automatiquement le fonctionnement de la pompe à chaleur d…" at bounding box center [231, 118] width 377 height 11
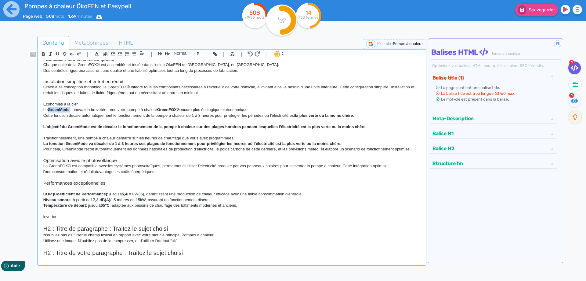
drag, startPoint x: 70, startPoint y: 110, endPoint x: 48, endPoint y: 110, distance: 21.4
click at [48, 110] on p "Le GreenMode , innovation brevetée, rend votre pompe à chaleur GreenFOX® encore…" at bounding box center [231, 109] width 377 height 5
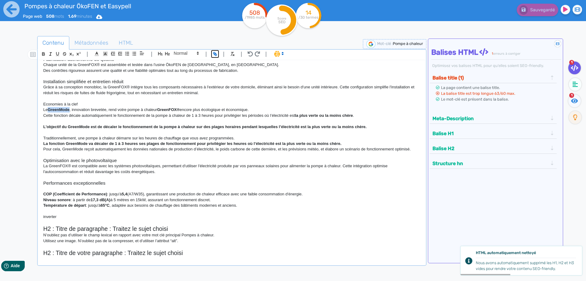
click at [212, 53] on icon "button" at bounding box center [214, 53] width 5 height 5
type input "GreenMode"
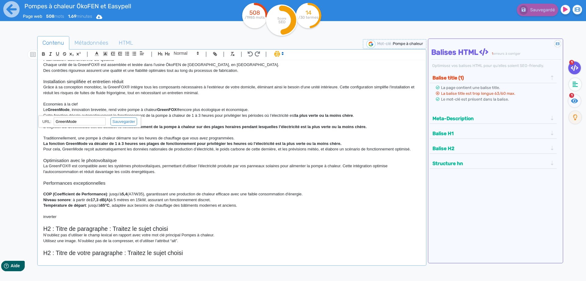
click at [83, 121] on input "GreenMode" at bounding box center [80, 121] width 52 height 8
drag, startPoint x: 83, startPoint y: 121, endPoint x: 35, endPoint y: 118, distance: 47.7
click at [54, 118] on input "GreenMode" at bounding box center [80, 121] width 52 height 8
paste input "[URL][DOMAIN_NAME]"
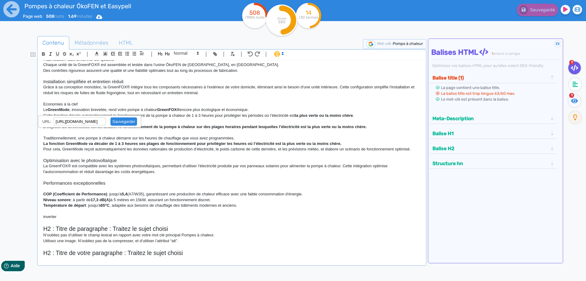
type input "[URL][DOMAIN_NAME]"
click at [118, 121] on link at bounding box center [121, 121] width 31 height 5
click at [128, 141] on p "Traditionnellement, une pompe à chaleur démarre sur les heures de chauffage que…" at bounding box center [231, 137] width 377 height 5
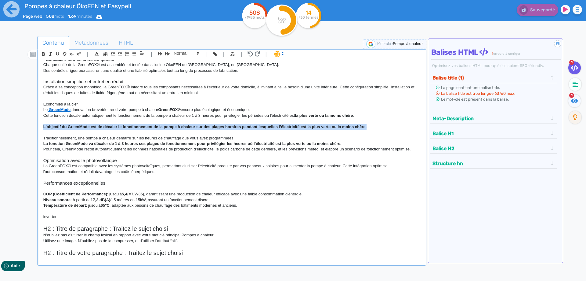
drag, startPoint x: 382, startPoint y: 128, endPoint x: 35, endPoint y: 127, distance: 347.1
click at [39, 127] on div "H1 Pompes à chaleur GreenFOX® et Easypell – Forest Chauff’ en [GEOGRAPHIC_DATA]…" at bounding box center [232, 158] width 386 height 196
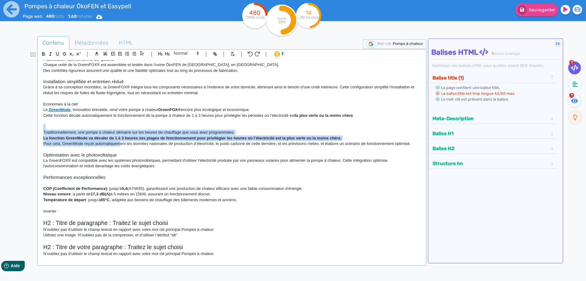
drag, startPoint x: 121, startPoint y: 146, endPoint x: 41, endPoint y: 129, distance: 81.9
click at [41, 129] on div "H1 Pompes à chaleur GreenFOX® et Easypell – Forest Chauff’ en [GEOGRAPHIC_DATA]…" at bounding box center [232, 158] width 386 height 196
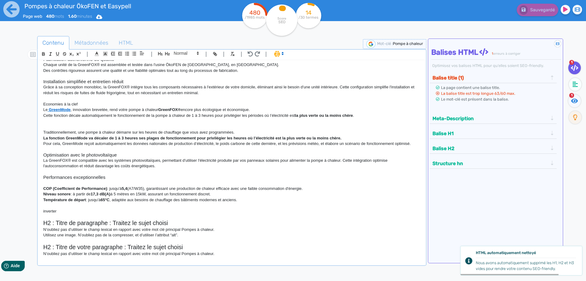
scroll to position [69, 0]
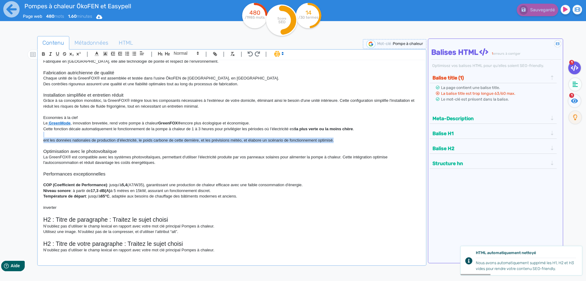
drag, startPoint x: 339, startPoint y: 141, endPoint x: 36, endPoint y: 136, distance: 303.5
click at [39, 136] on div "H1 Pompes à chaleur GreenFOX® et Easypell – Forest Chauff’ en [GEOGRAPHIC_DATA]…" at bounding box center [232, 158] width 386 height 196
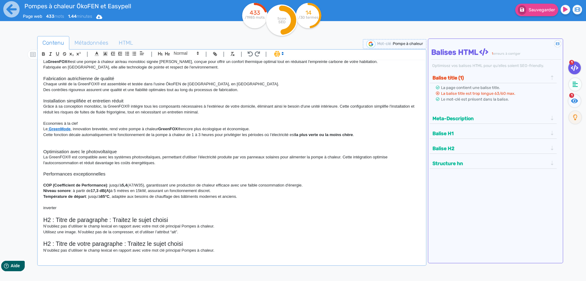
scroll to position [58, 0]
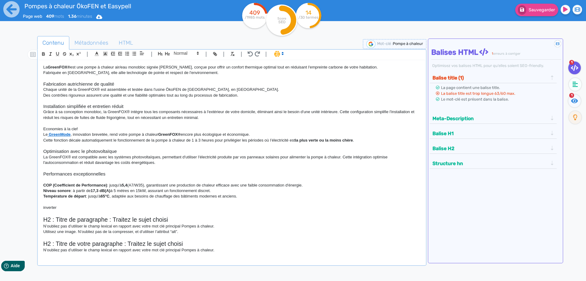
click at [63, 181] on p at bounding box center [231, 178] width 377 height 5
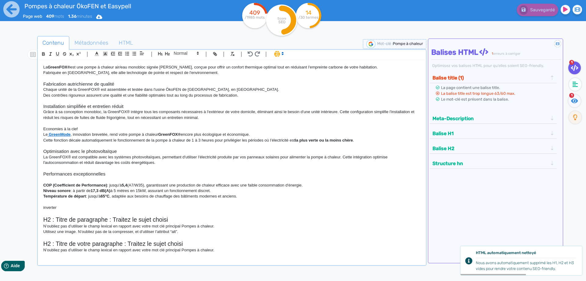
click at [76, 207] on p "inverter" at bounding box center [231, 207] width 377 height 5
drag, startPoint x: 243, startPoint y: 197, endPoint x: 33, endPoint y: 173, distance: 211.1
click at [39, 173] on div "H1 Pompes à chaleur GreenFOX® et Easypell – Forest Chauff’ en [GEOGRAPHIC_DATA]…" at bounding box center [232, 158] width 386 height 196
click at [64, 100] on h3 at bounding box center [231, 100] width 377 height 5
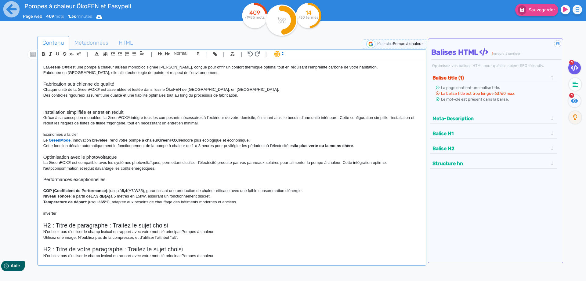
scroll to position [0, 0]
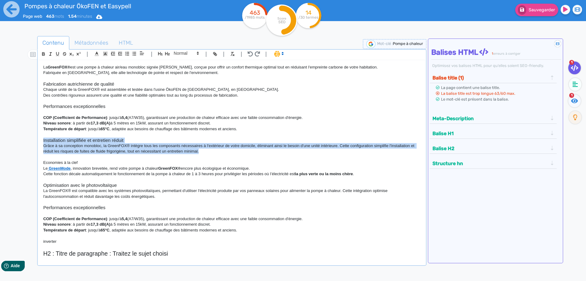
drag, startPoint x: 204, startPoint y: 151, endPoint x: 19, endPoint y: 142, distance: 185.0
click at [39, 141] on div "H1 Pompes à chaleur GreenFOX® et Easypell – Forest Chauff’ en [GEOGRAPHIC_DATA]…" at bounding box center [232, 158] width 386 height 196
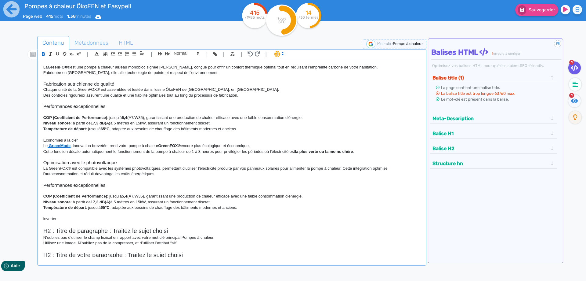
click at [67, 156] on h3 at bounding box center [231, 156] width 377 height 5
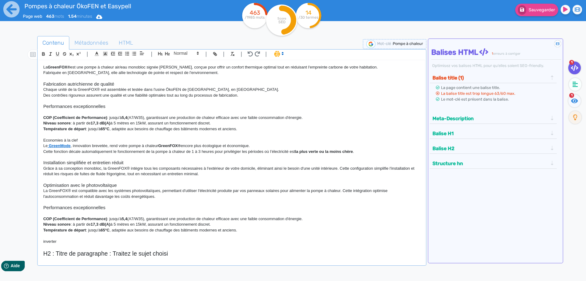
click at [340, 167] on p "Grâce à sa conception monobloc, la GreenFOX® intègre tous les composants nécess…" at bounding box center [231, 170] width 377 height 11
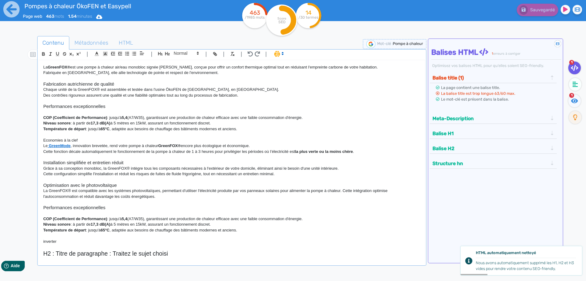
click at [343, 189] on p "La GreenFOX® est compatible avec les systèmes photovoltaïques, permettant d'uti…" at bounding box center [231, 193] width 377 height 11
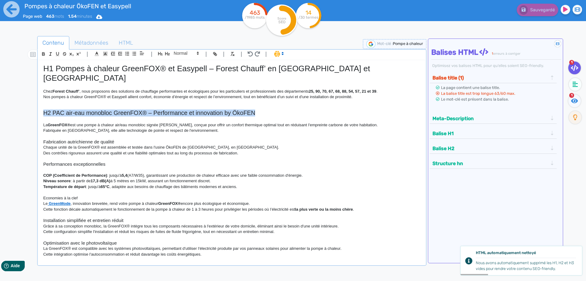
drag, startPoint x: 264, startPoint y: 113, endPoint x: 43, endPoint y: 114, distance: 221.3
click at [43, 114] on div "H1 Pompes à chaleur GreenFOX® et Easypell – Forest Chauff’ en [GEOGRAPHIC_DATA]…" at bounding box center [232, 158] width 386 height 196
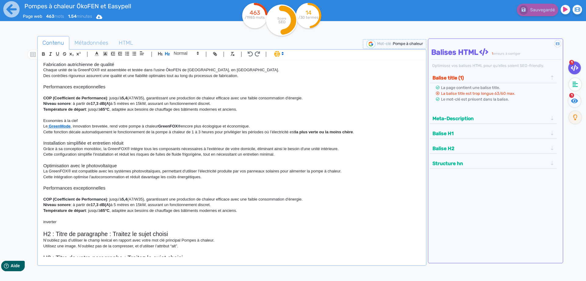
scroll to position [92, 0]
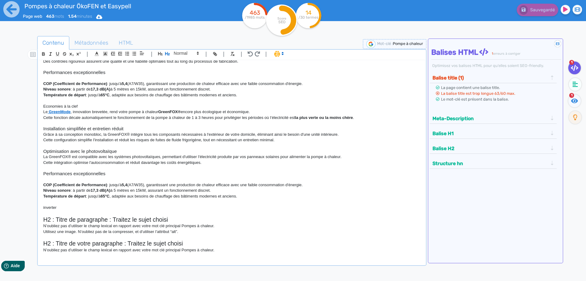
click at [55, 203] on p at bounding box center [231, 201] width 377 height 5
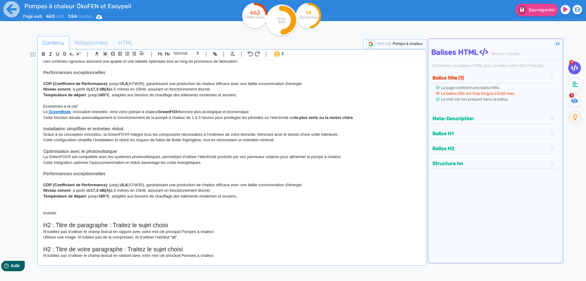
scroll to position [0, 0]
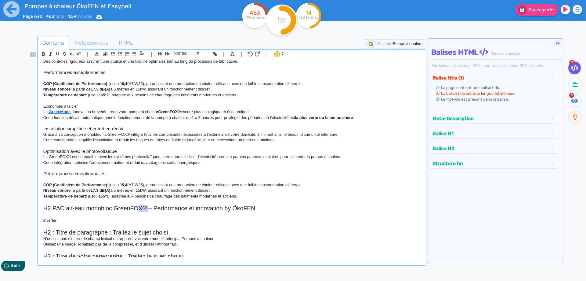
drag, startPoint x: 148, startPoint y: 208, endPoint x: 137, endPoint y: 209, distance: 10.7
click at [137, 209] on h2 "H2 PAC air-eau monobloc GreenFOX® – Performance et innovation by ÖkoFEN" at bounding box center [231, 208] width 377 height 7
drag, startPoint x: 244, startPoint y: 208, endPoint x: 116, endPoint y: 207, distance: 127.9
click at [116, 207] on h2 "H2 PAC air-eau monobloc GreenFOX® – Performance et innovation by ÖkoFEN" at bounding box center [231, 208] width 377 height 7
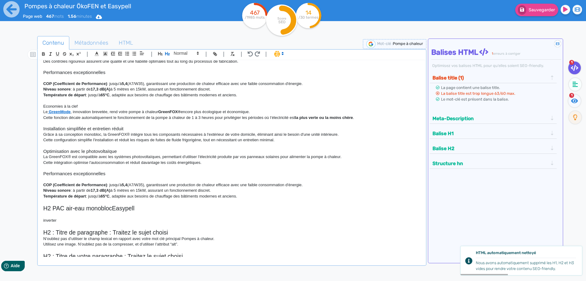
click at [112, 206] on h2 "H2 PAC air-eau monoblocEasypell" at bounding box center [231, 208] width 377 height 7
click at [148, 206] on h2 "H2 PAC air-eau monobloc Easypell" at bounding box center [231, 208] width 377 height 7
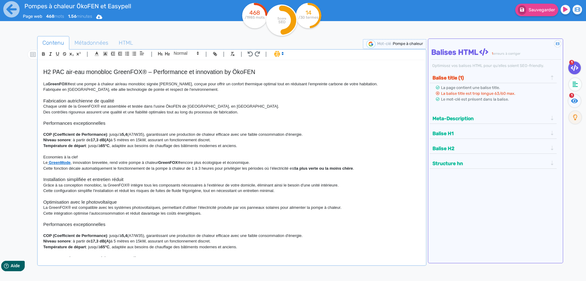
scroll to position [96, 0]
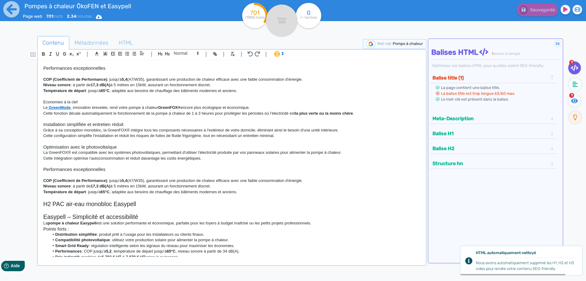
click at [143, 206] on h2 "H2 PAC air-eau monobloc Easypell" at bounding box center [231, 203] width 377 height 7
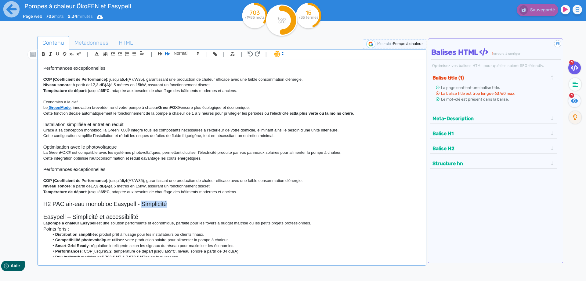
drag, startPoint x: 173, startPoint y: 206, endPoint x: 143, endPoint y: 204, distance: 30.6
click at [143, 204] on h2 "H2 PAC air-eau monobloc Easypell - Simplicité" at bounding box center [231, 203] width 377 height 7
click at [153, 205] on h2 "H2 PAC air-eau monobloc Easypell - l'éfficacité accessible à tous" at bounding box center [231, 203] width 377 height 7
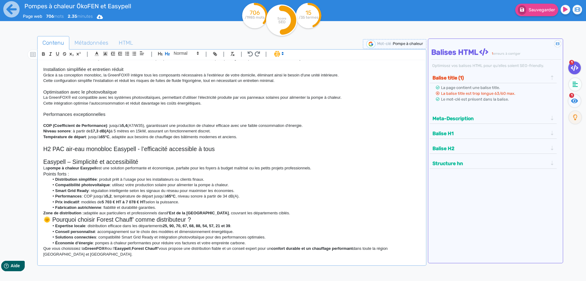
click at [149, 161] on h2 "Easypell – Simplicité et accessibilité" at bounding box center [231, 161] width 377 height 7
drag, startPoint x: 146, startPoint y: 161, endPoint x: 43, endPoint y: 159, distance: 102.9
click at [43, 159] on div "H1 Pompes à chaleur GreenFOX® et Easypell – Forest Chauff’ en [GEOGRAPHIC_DATA]…" at bounding box center [232, 158] width 386 height 196
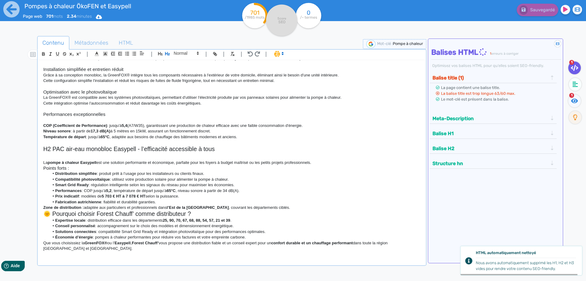
click at [318, 162] on p "La pompe à chaleur Easypell est une solution performante et économique, parfait…" at bounding box center [231, 162] width 377 height 5
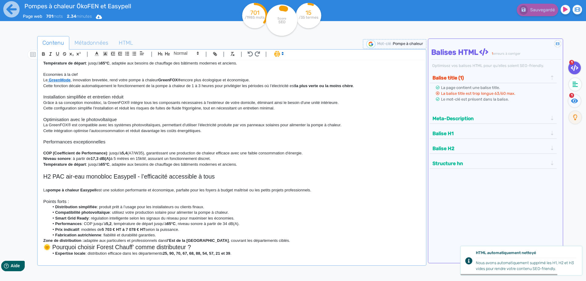
scroll to position [209, 0]
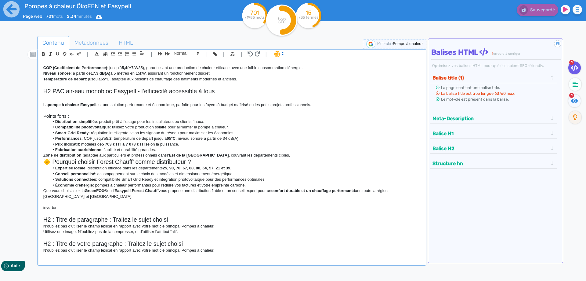
drag, startPoint x: 191, startPoint y: 147, endPoint x: 51, endPoint y: 142, distance: 139.9
click at [51, 142] on li "Prix indicatif : modèles de 5 703 € HT à 7 078 € HT selon la puissance." at bounding box center [234, 143] width 371 height 5
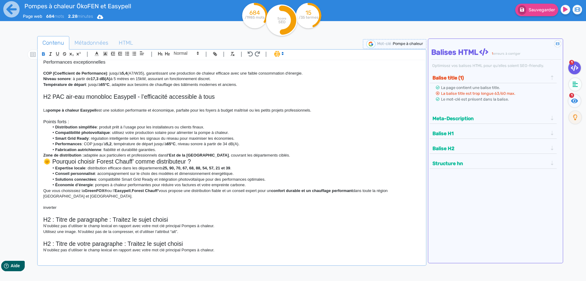
click at [158, 151] on li "Fabrication autrichienne : fiabilité et durabilité garanties." at bounding box center [234, 149] width 371 height 5
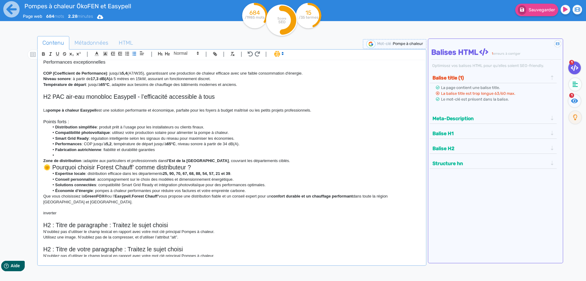
drag, startPoint x: 65, startPoint y: 157, endPoint x: 40, endPoint y: 155, distance: 25.4
click at [40, 155] on div "H1 Pompes à chaleur GreenFOX® et Easypell – Forest Chauff’ en [GEOGRAPHIC_DATA]…" at bounding box center [232, 158] width 386 height 196
click at [268, 161] on p "Zone de distribution : adaptée aux particuliers et professionnels dans l’Est de…" at bounding box center [231, 160] width 377 height 5
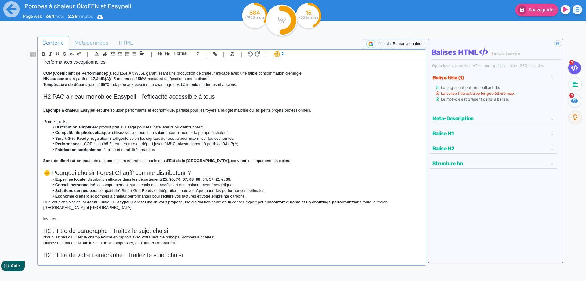
click at [53, 172] on h2 "🌞 Pourquoi choisir Forest Chauff’ comme distributeur ?" at bounding box center [231, 172] width 377 height 7
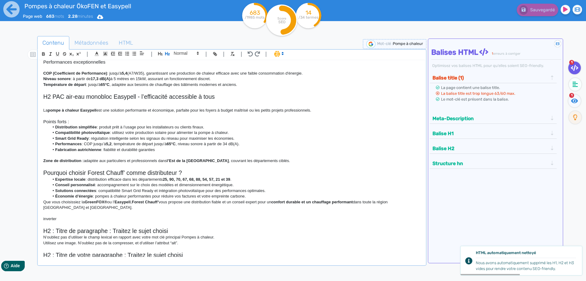
click at [64, 220] on p "inverter" at bounding box center [231, 218] width 377 height 5
drag, startPoint x: 65, startPoint y: 220, endPoint x: 33, endPoint y: 216, distance: 31.7
click at [39, 216] on div "H1 Pompes à chaleur GreenFOX® et Easypell – Forest Chauff’ en [GEOGRAPHIC_DATA]…" at bounding box center [232, 158] width 386 height 196
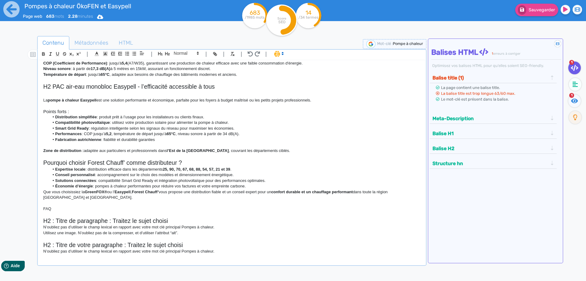
scroll to position [214, 0]
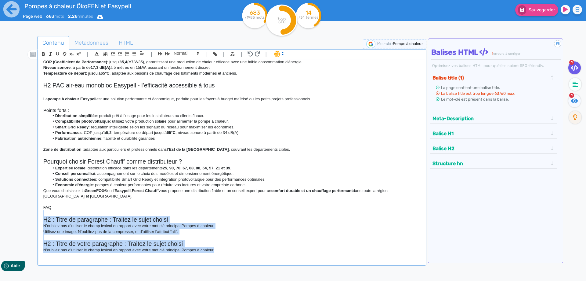
drag, startPoint x: 223, startPoint y: 251, endPoint x: 37, endPoint y: 215, distance: 189.8
click at [39, 215] on div "H1 Pompes à chaleur GreenFOX® et Easypell – Forest Chauff’ en [GEOGRAPHIC_DATA]…" at bounding box center [232, 158] width 386 height 196
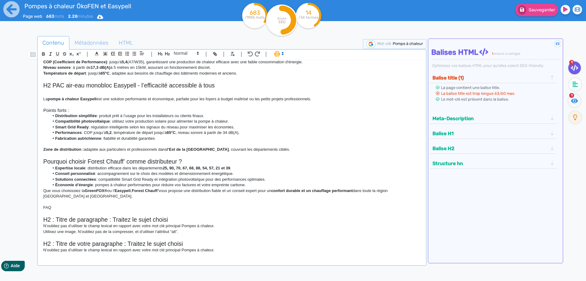
scroll to position [177, 0]
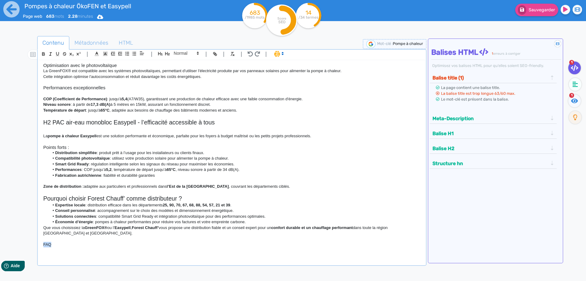
drag, startPoint x: 57, startPoint y: 247, endPoint x: 31, endPoint y: 243, distance: 25.6
click at [39, 243] on div "H1 Pompes à chaleur GreenFOX® et Easypell – Forest Chauff’ en [GEOGRAPHIC_DATA]…" at bounding box center [232, 158] width 386 height 196
click at [45, 55] on icon "button" at bounding box center [43, 55] width 2 height 2
click at [167, 54] on icon "button" at bounding box center [167, 53] width 5 height 3
click at [46, 248] on strong "FAQ" at bounding box center [49, 244] width 12 height 7
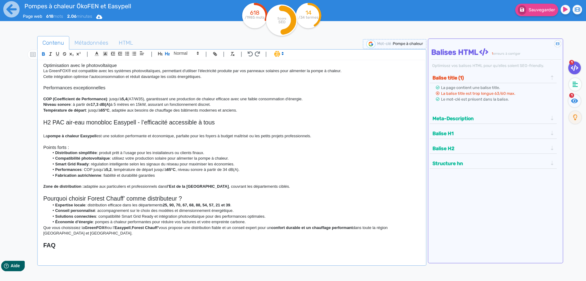
click at [42, 245] on div "H1 Pompes à chaleur GreenFOX® et Easypell – Forest Chauff’ en [GEOGRAPHIC_DATA]…" at bounding box center [232, 158] width 386 height 196
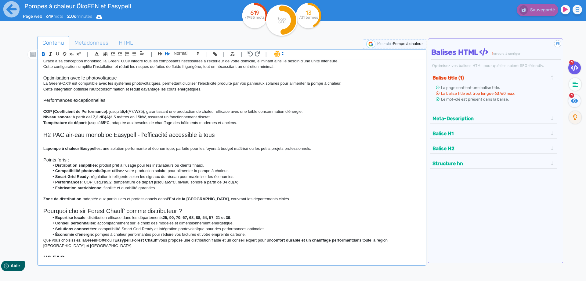
scroll to position [179, 0]
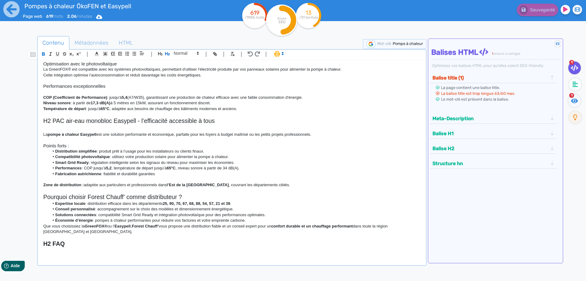
click at [83, 247] on h2 "H2 FAQ" at bounding box center [231, 243] width 377 height 7
